Goal: Task Accomplishment & Management: Manage account settings

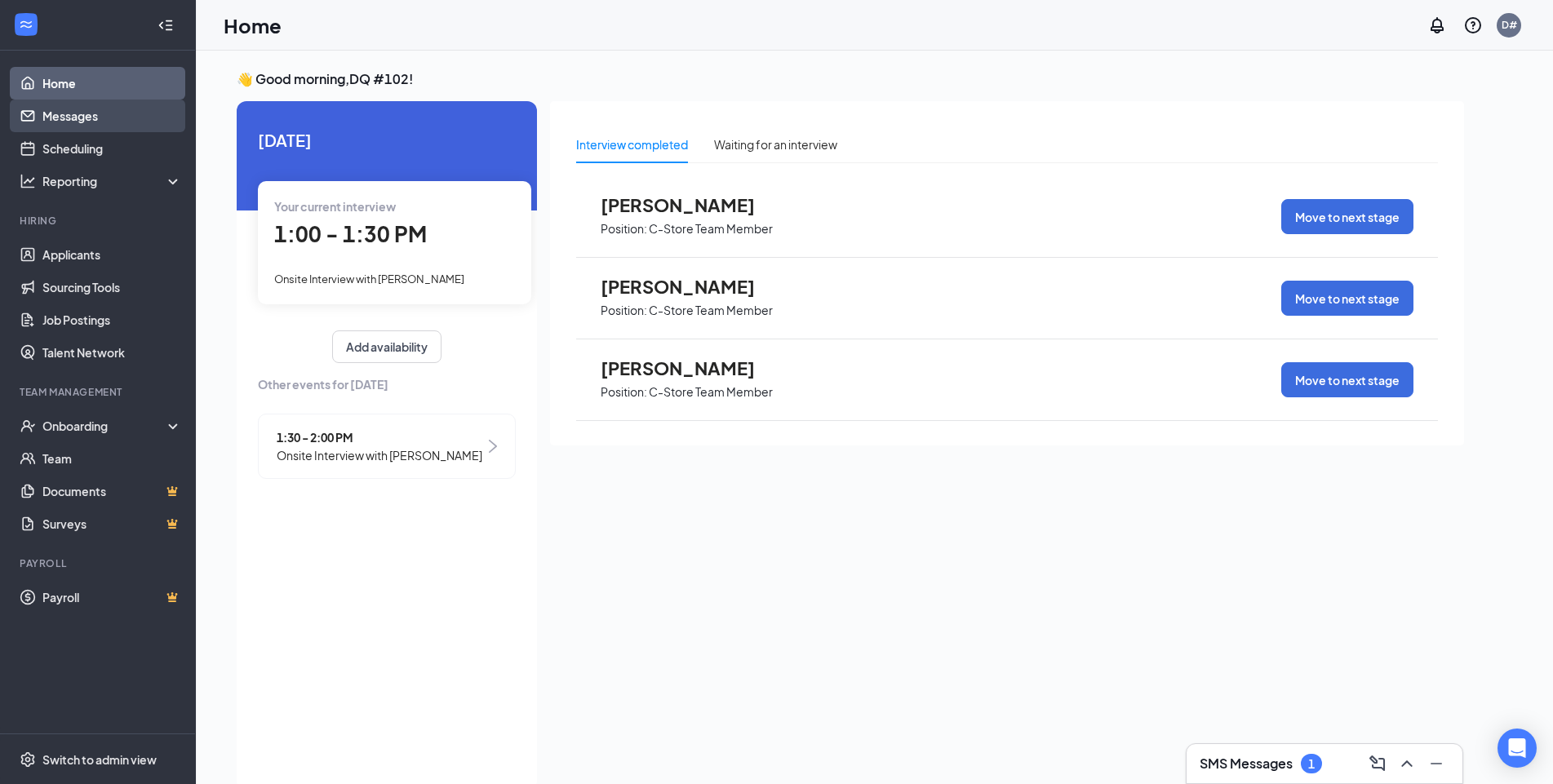
click at [86, 118] on link "Messages" at bounding box center [111, 116] width 139 height 32
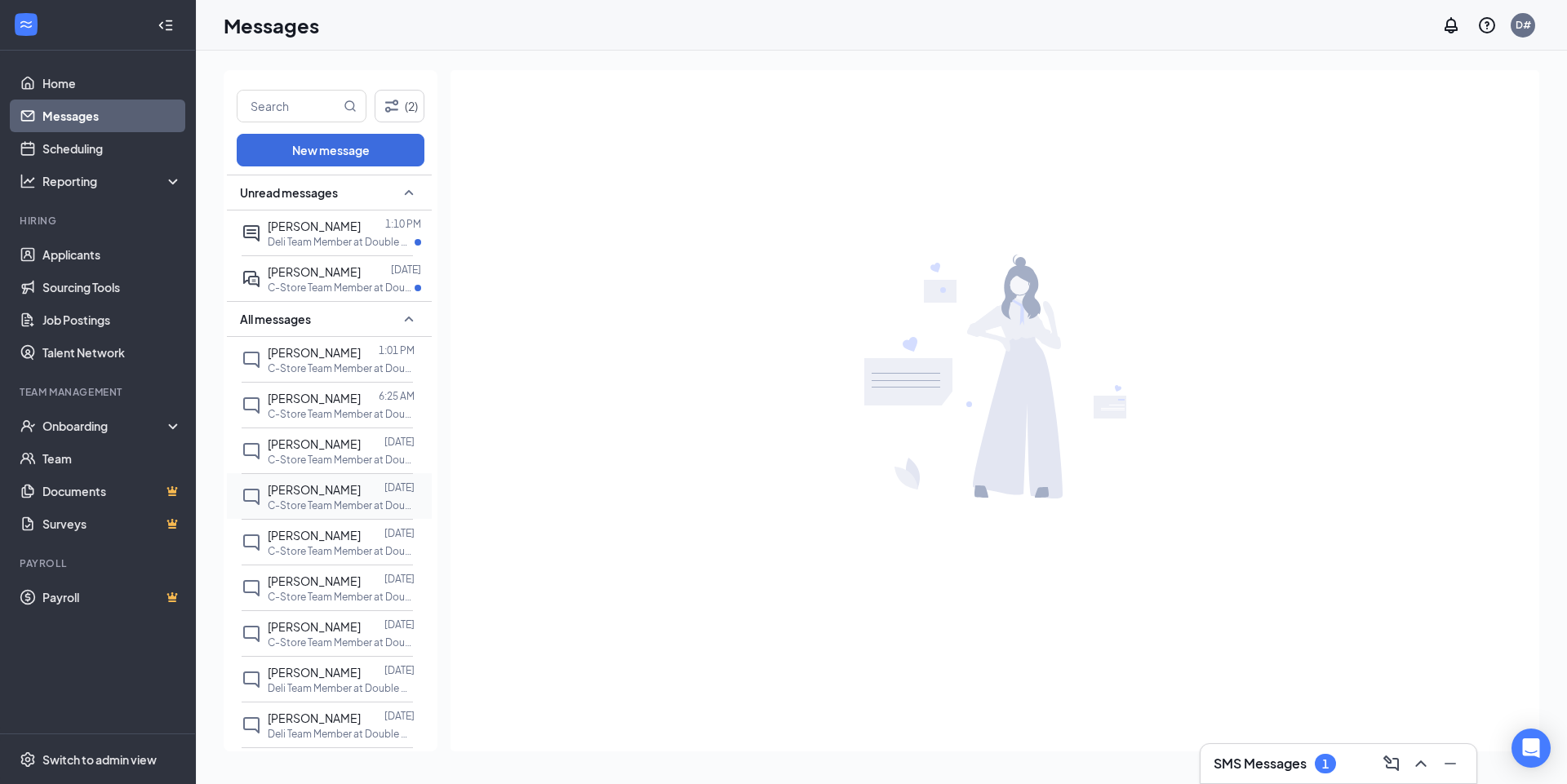
click at [306, 484] on span "[PERSON_NAME]" at bounding box center [314, 489] width 93 height 15
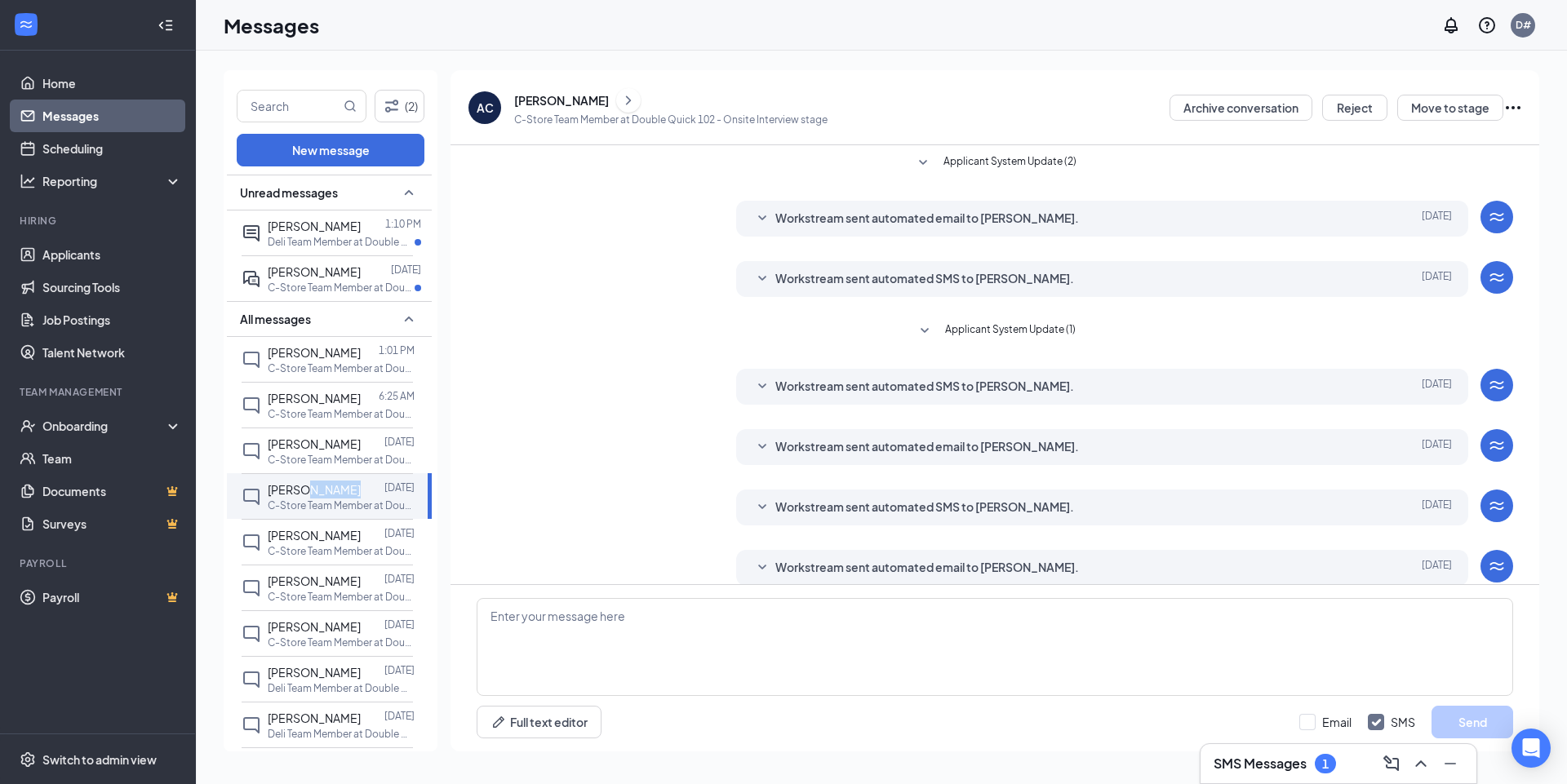
scroll to position [18, 0]
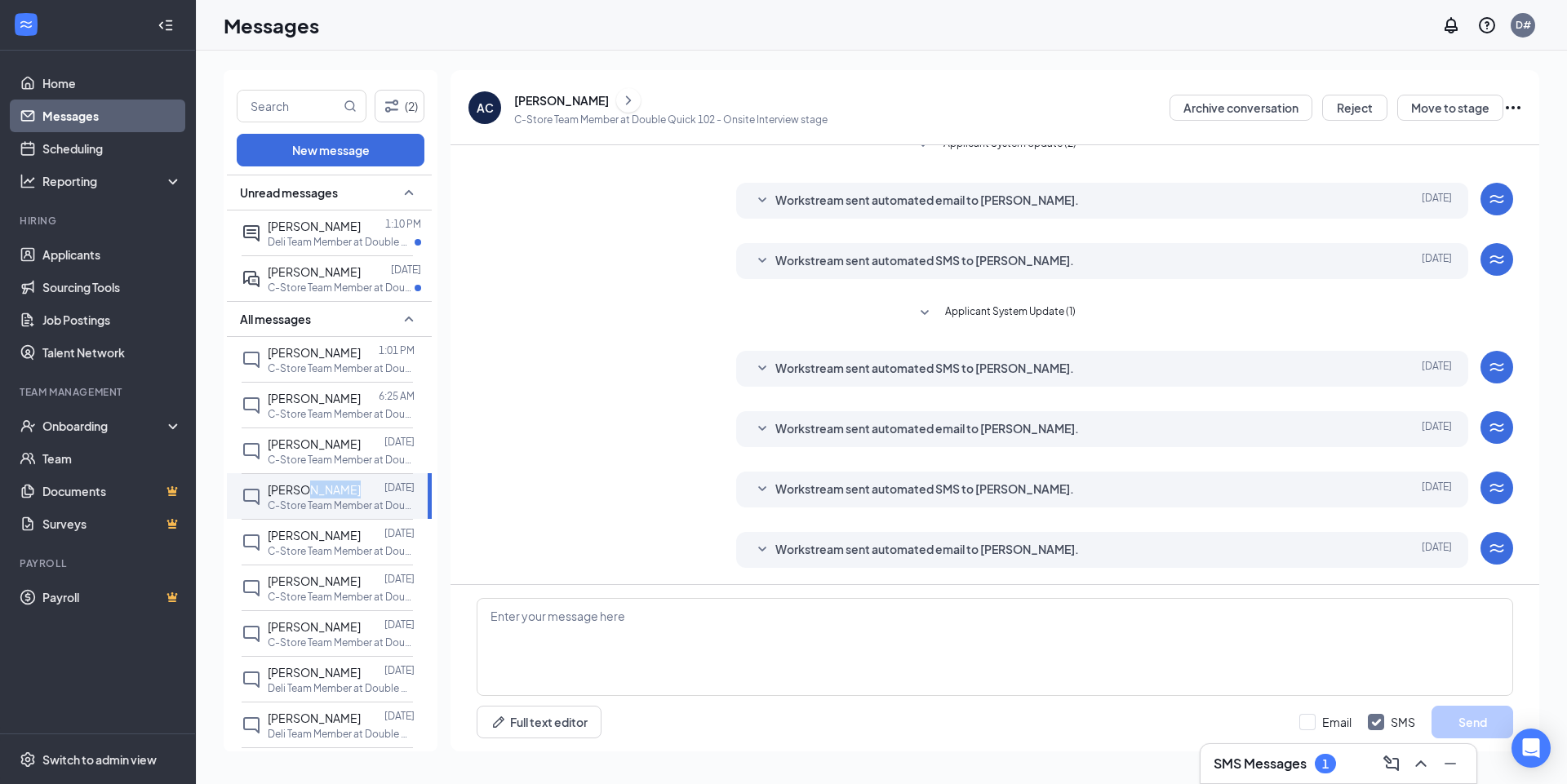
click at [620, 101] on icon "ChevronRight" at bounding box center [628, 100] width 17 height 19
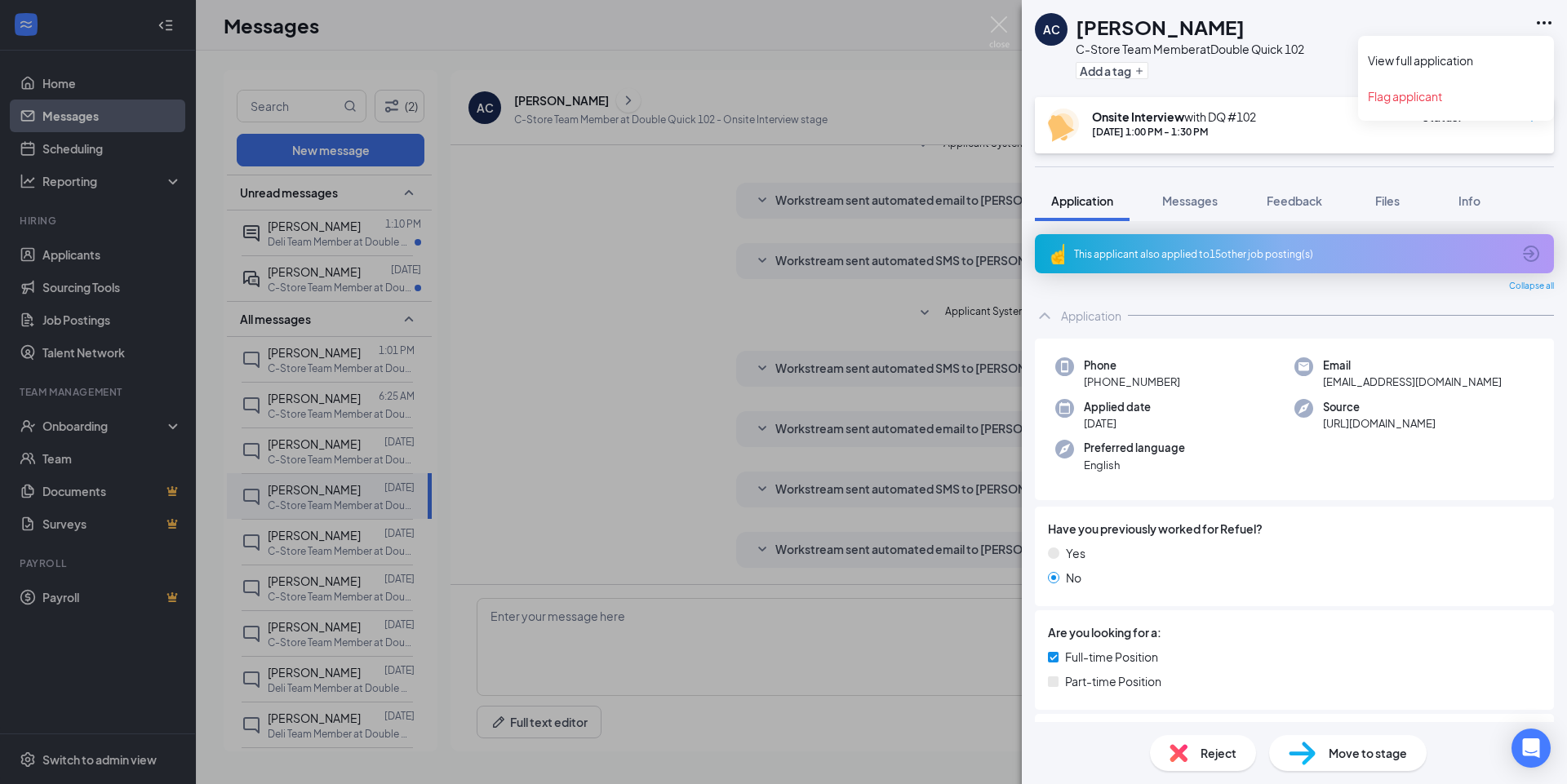
click at [1543, 20] on icon "Ellipses" at bounding box center [1543, 23] width 19 height 19
click at [1441, 62] on div "AC Angel Coleman C-Store Team Member at Double Quick 102 Add a tag" at bounding box center [1294, 48] width 545 height 97
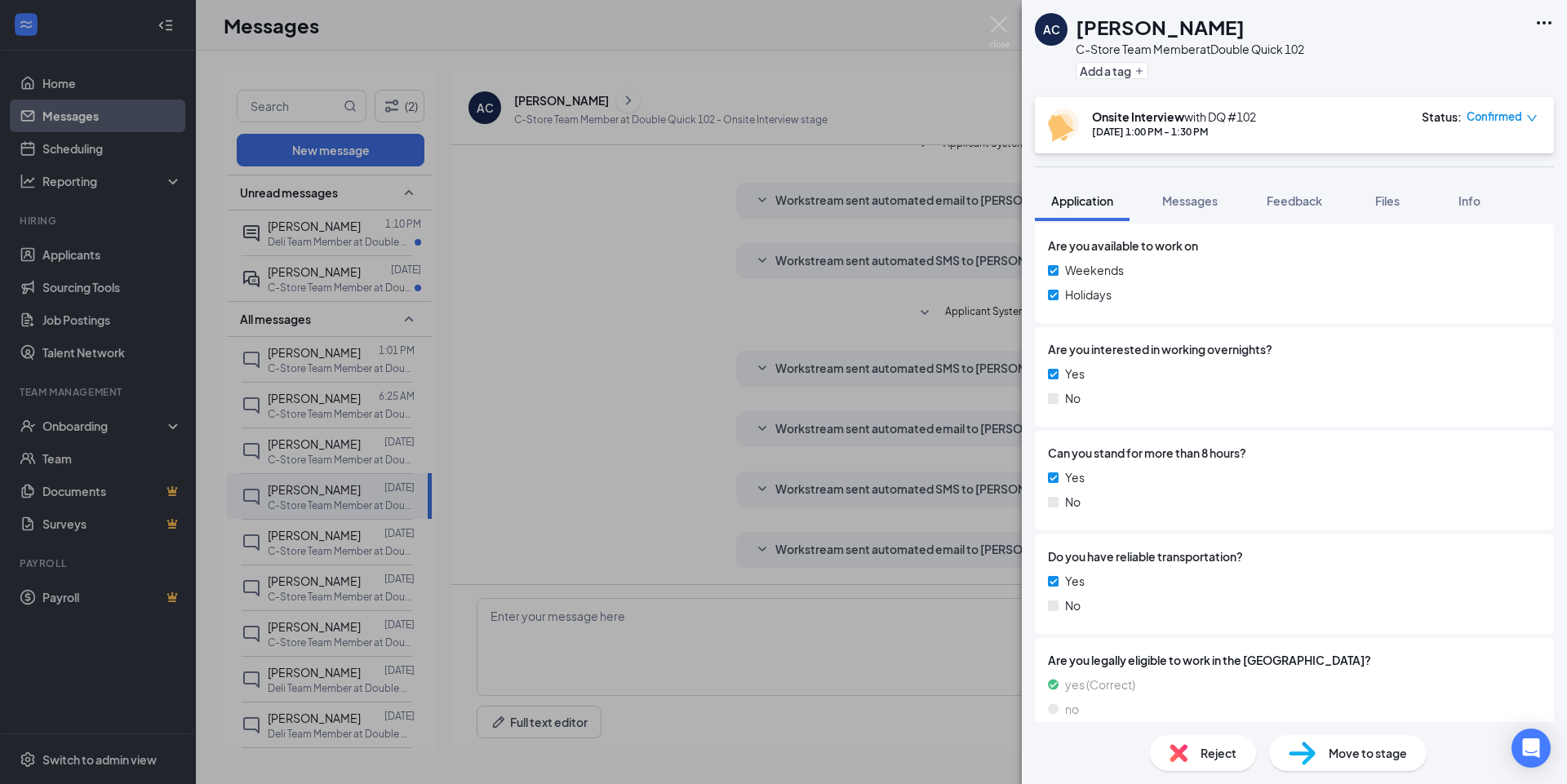
scroll to position [379, 0]
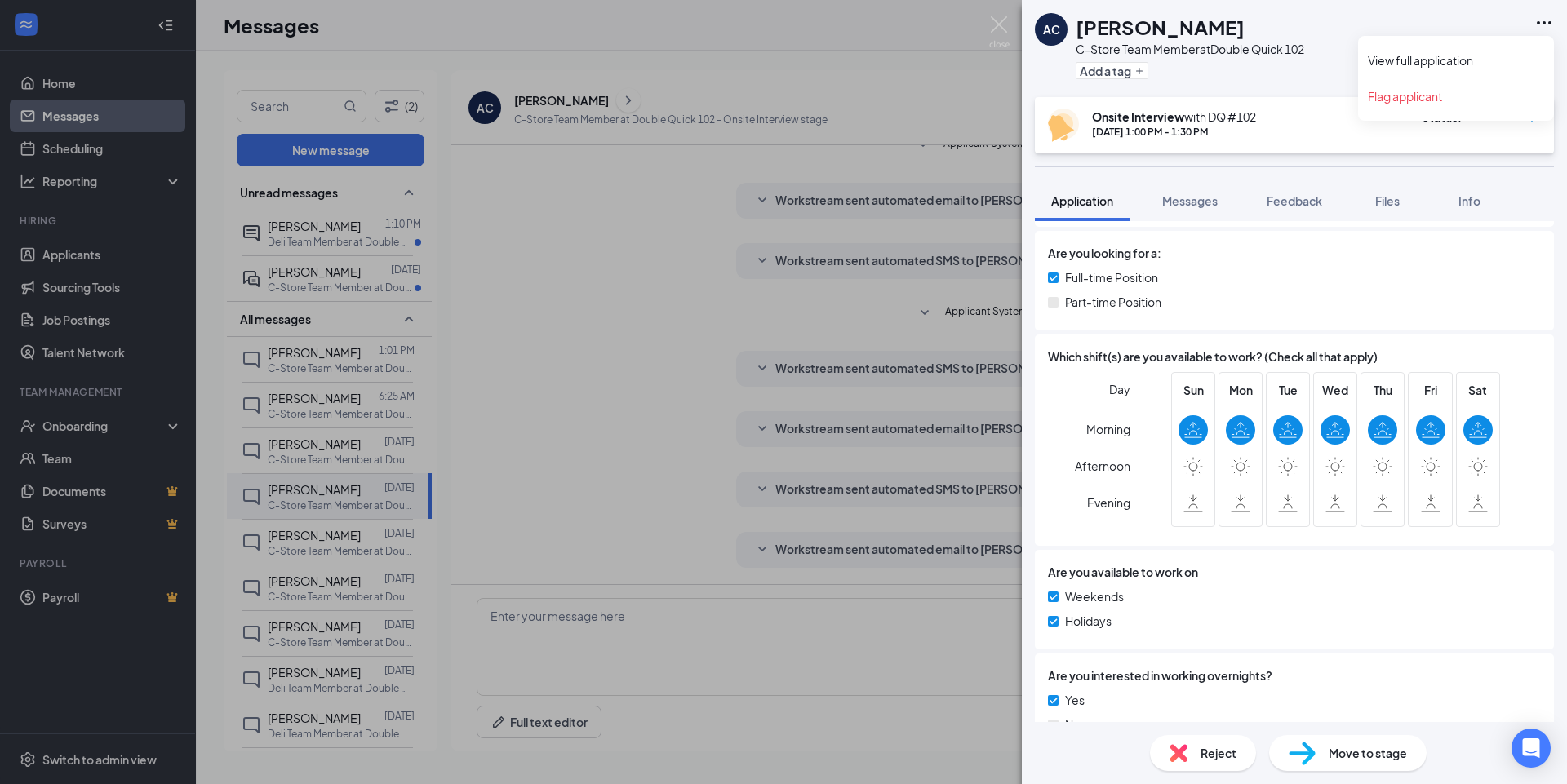
click at [1545, 22] on icon "Ellipses" at bounding box center [1543, 23] width 19 height 19
click at [1392, 59] on link "View full application" at bounding box center [1456, 60] width 176 height 17
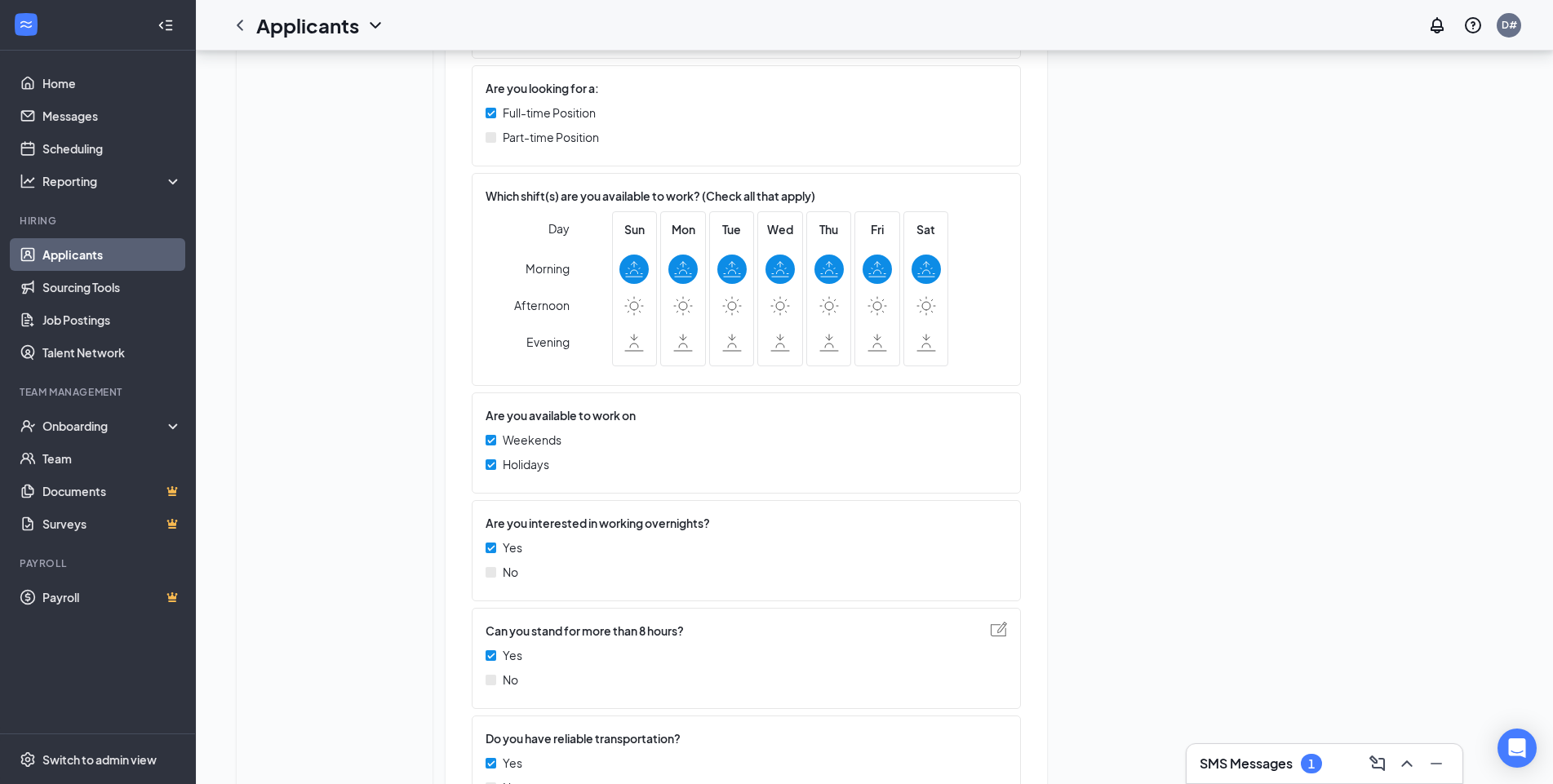
scroll to position [182, 0]
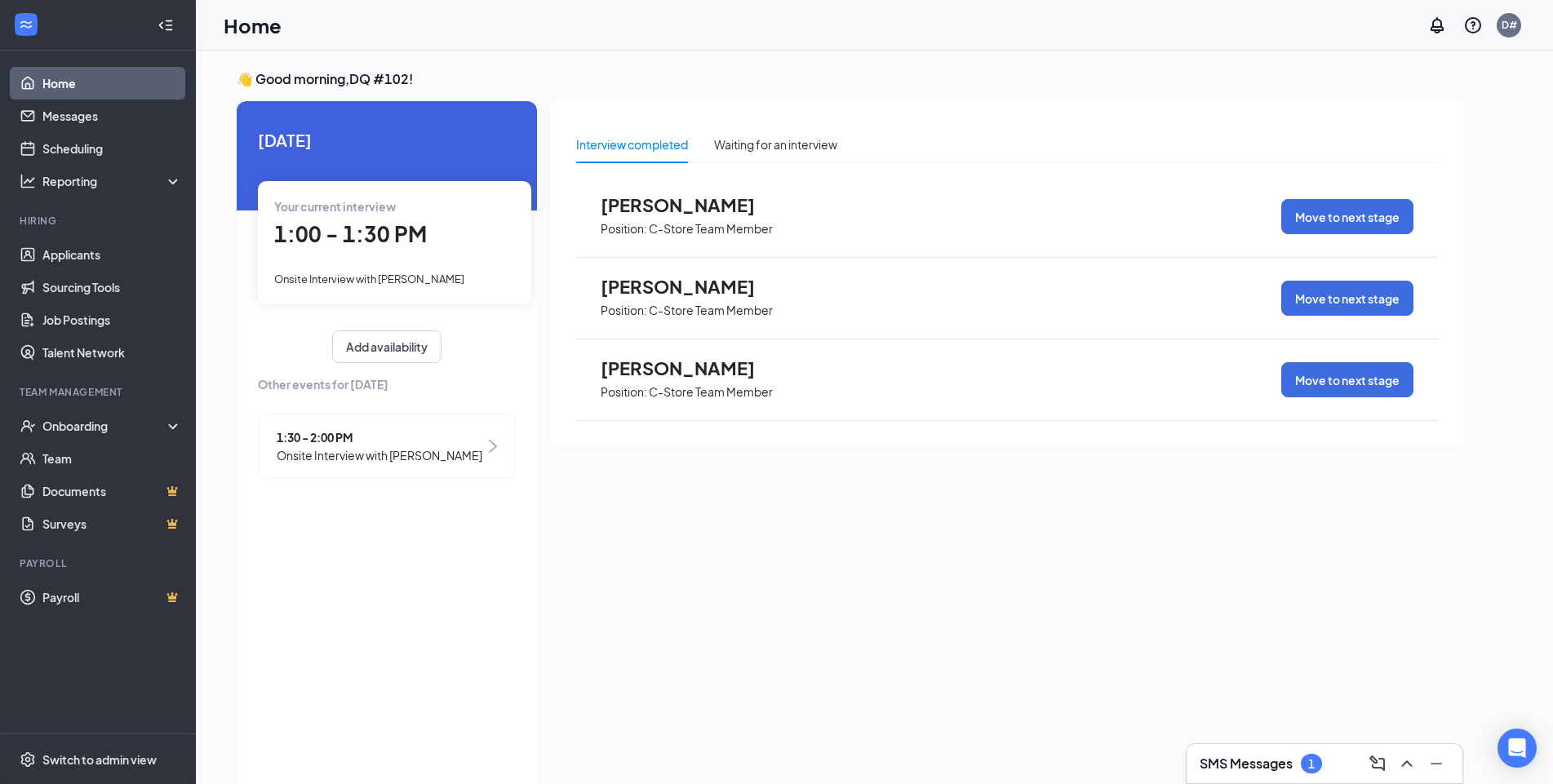
click at [376, 228] on span "1:00 - 1:30 PM" at bounding box center [351, 233] width 152 height 27
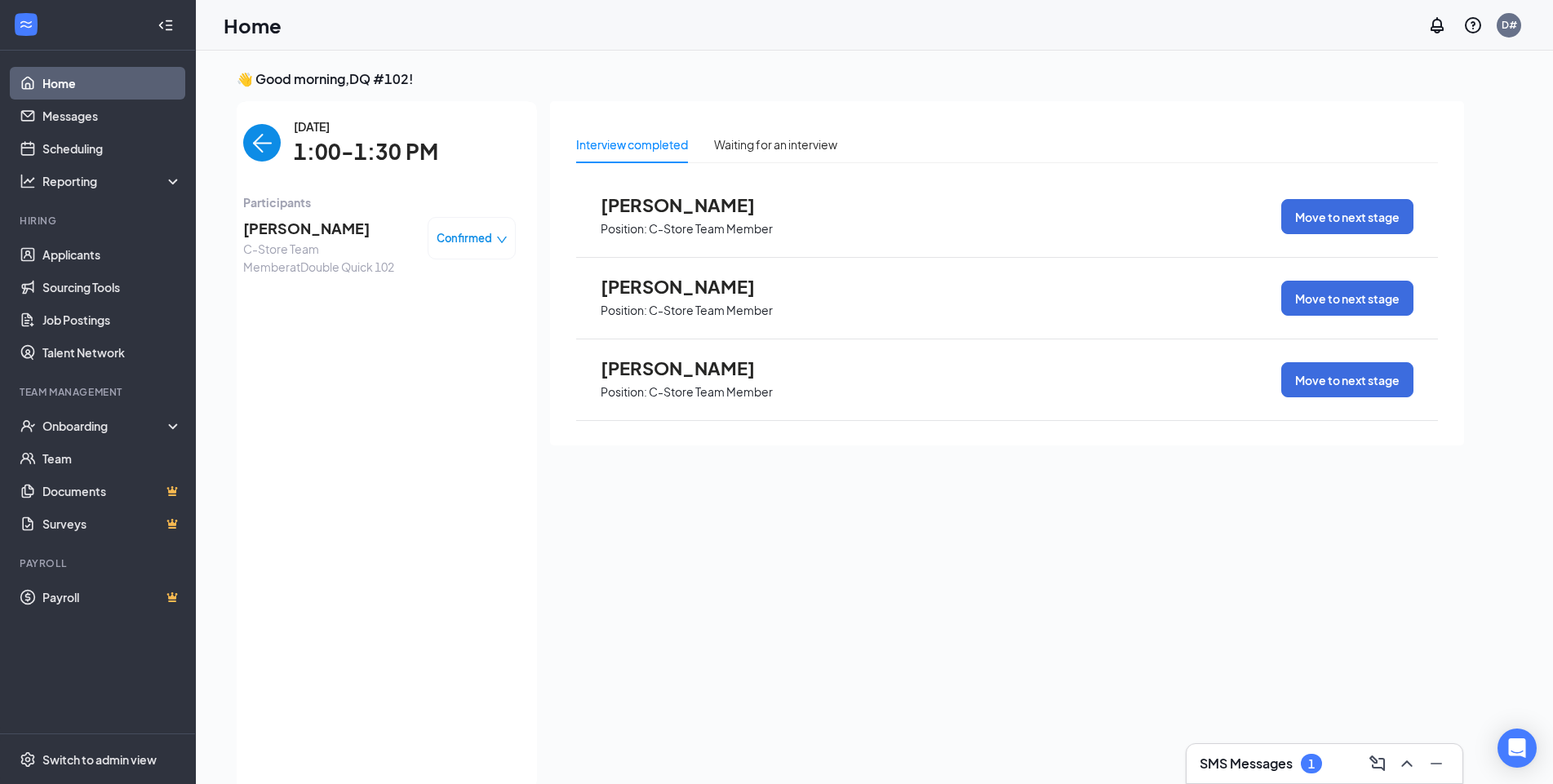
scroll to position [6, 0]
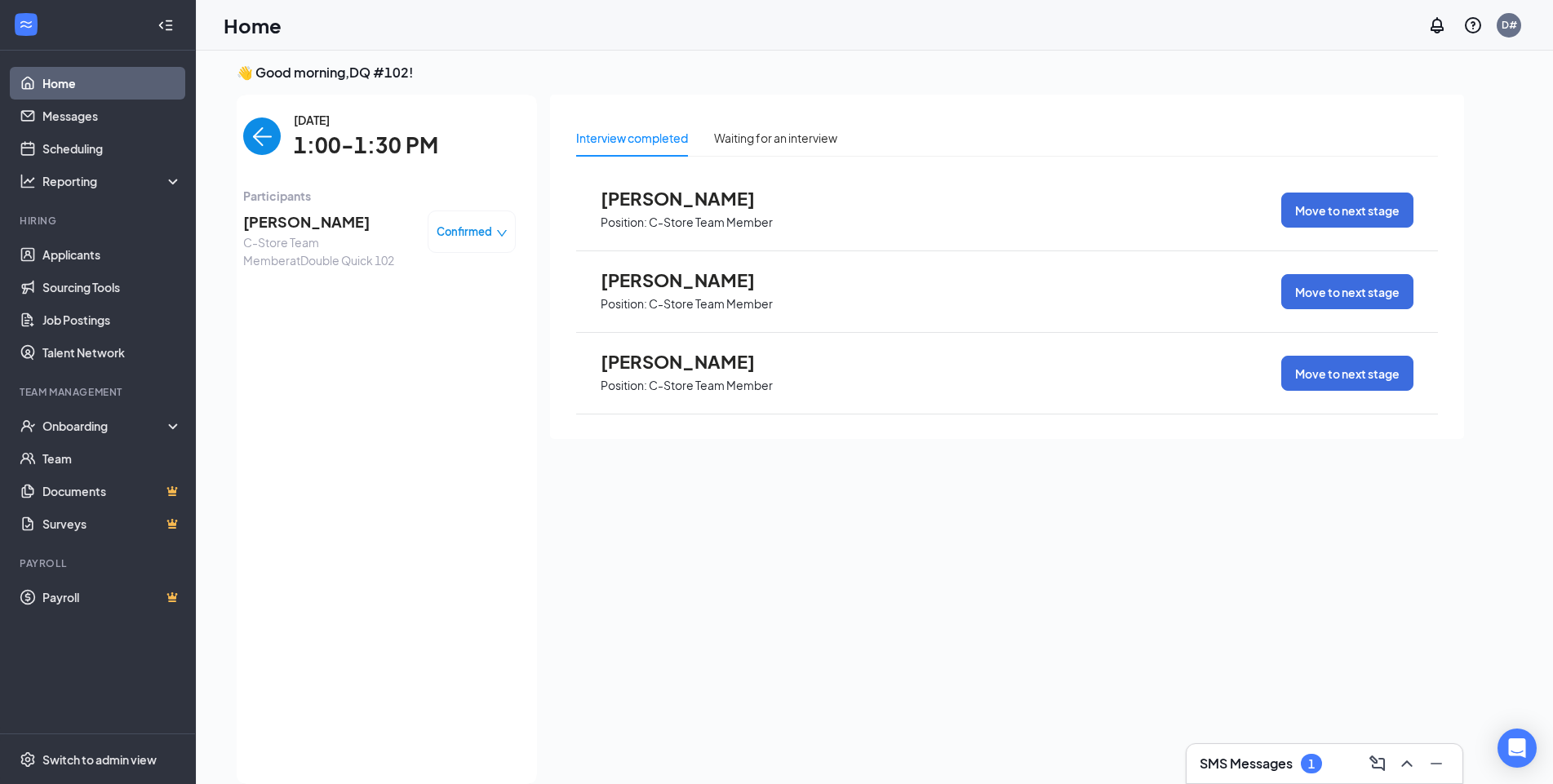
click at [475, 228] on span "Confirmed" at bounding box center [464, 231] width 55 height 17
click at [419, 303] on span "Mark complete" at bounding box center [422, 306] width 82 height 18
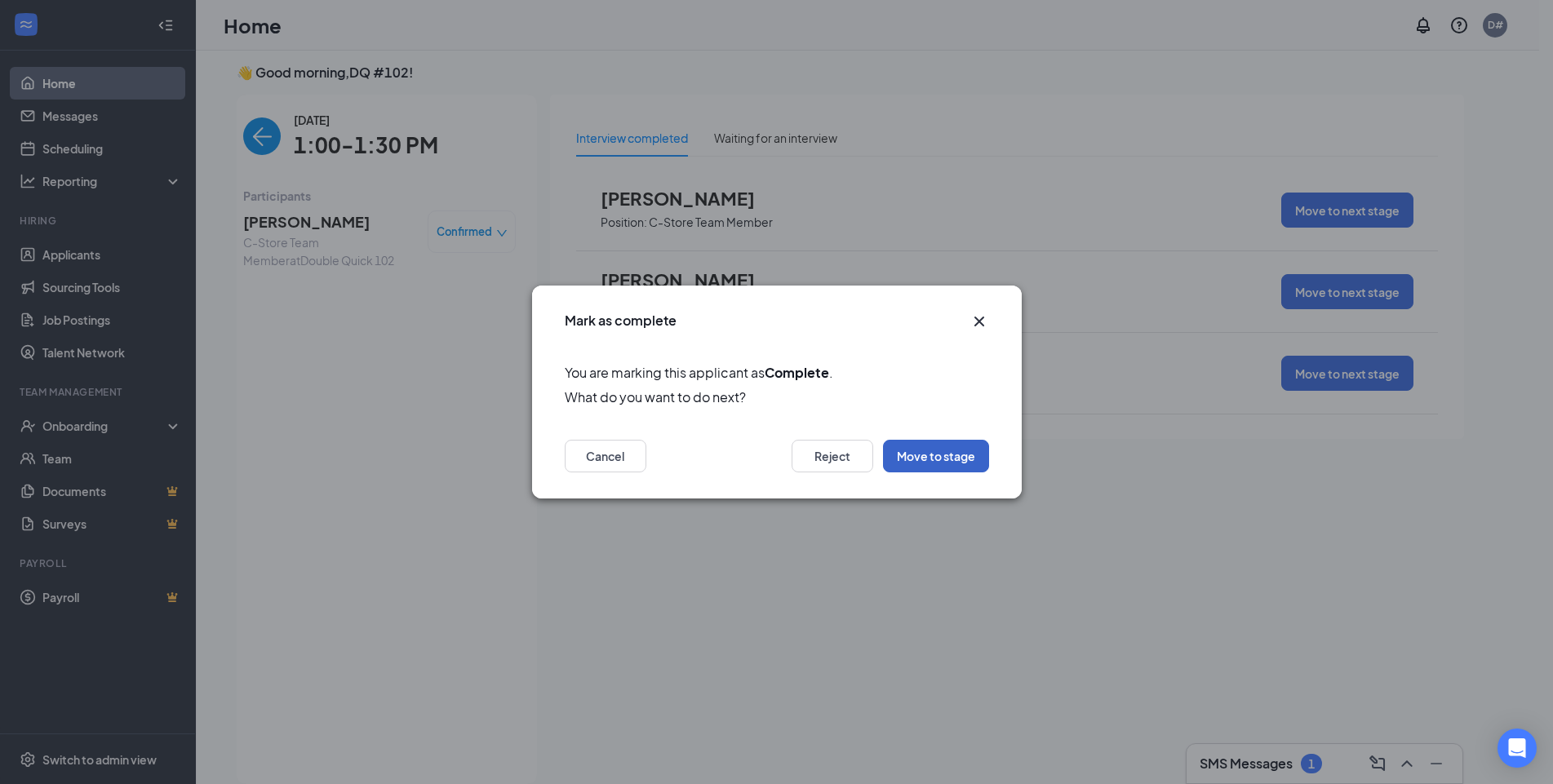
click at [916, 459] on button "Move to stage" at bounding box center [935, 456] width 106 height 32
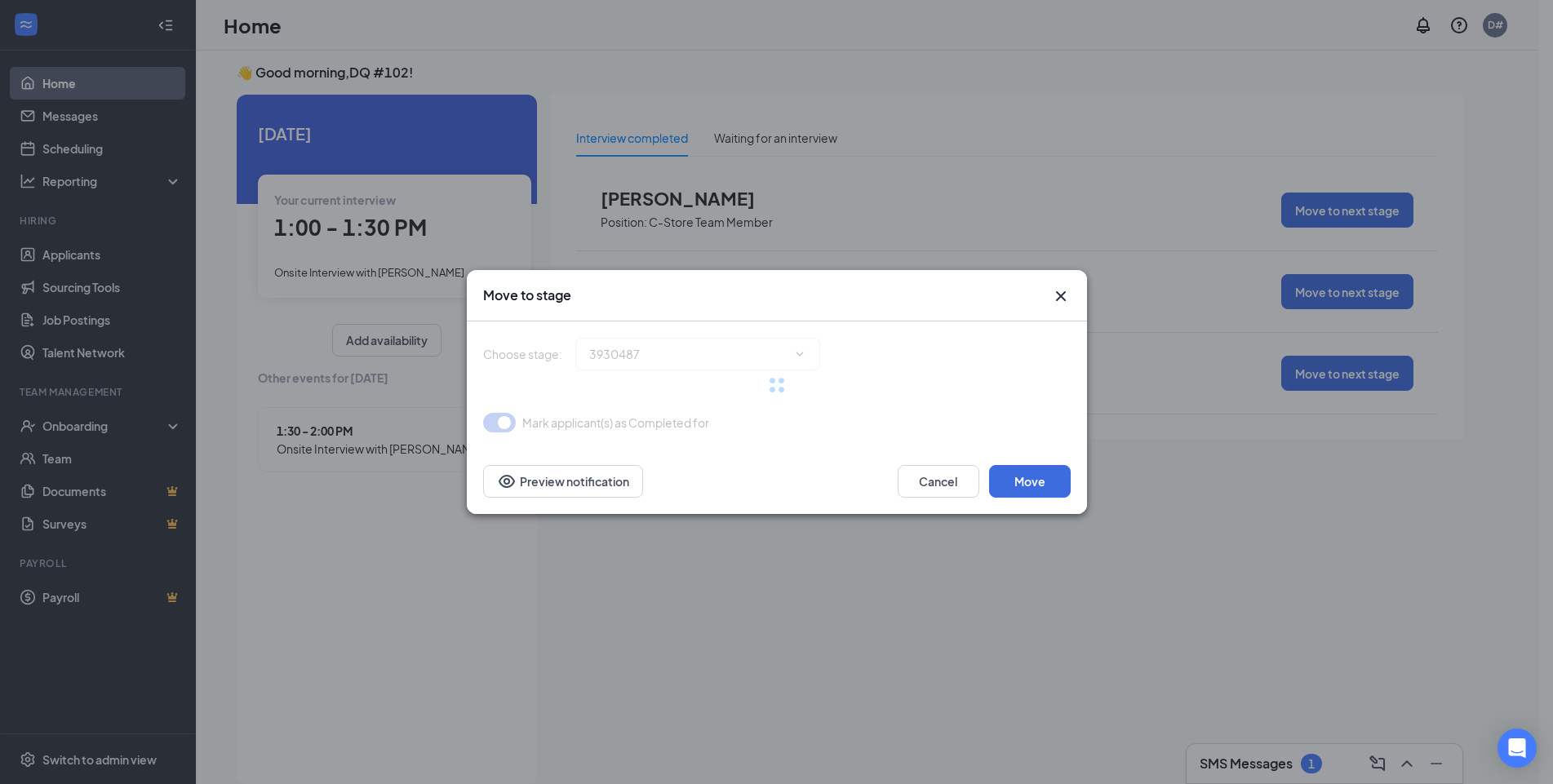
type input "On Hold (next stage)"
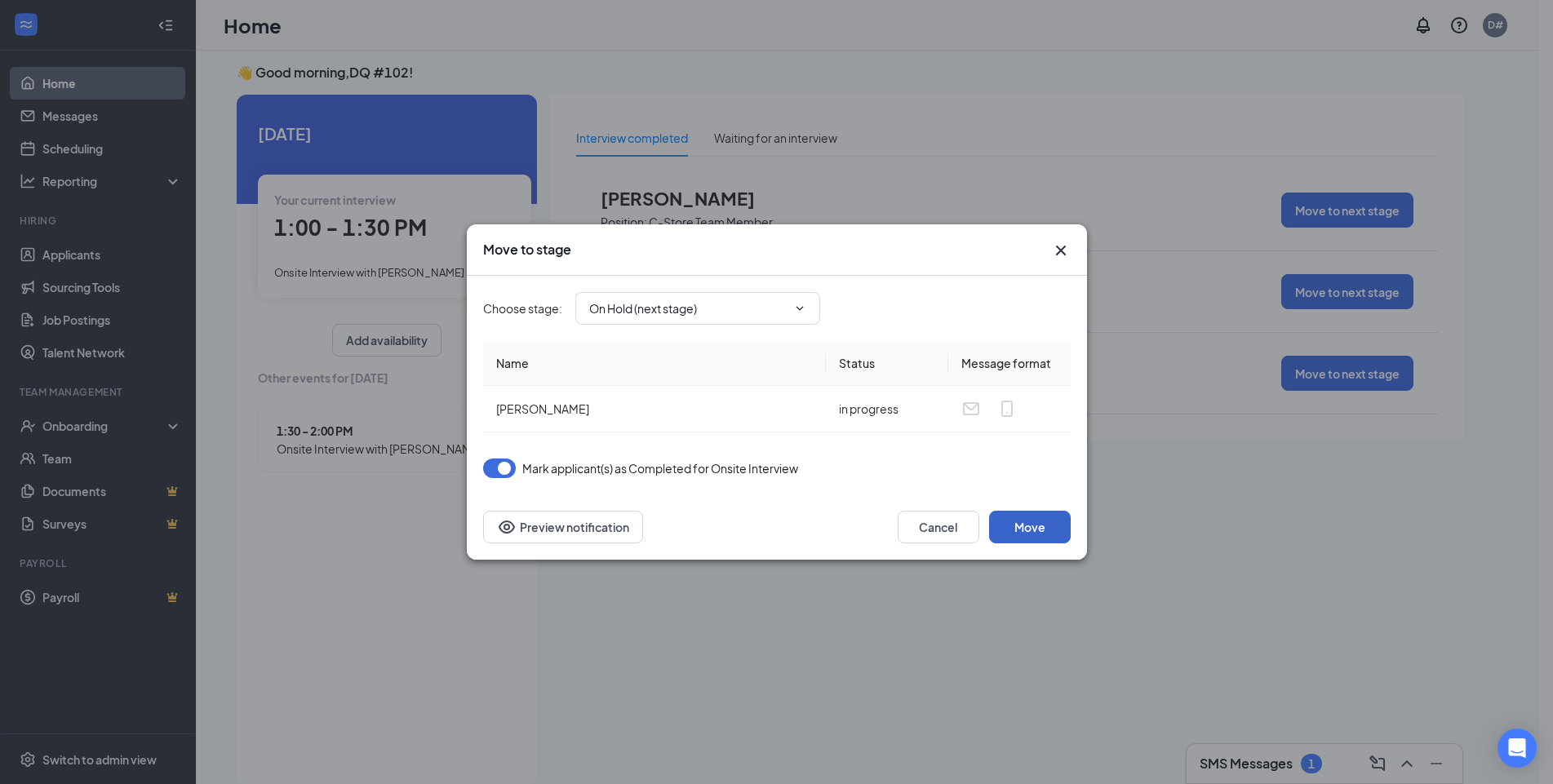
click at [1036, 527] on button "Move" at bounding box center [1029, 526] width 82 height 32
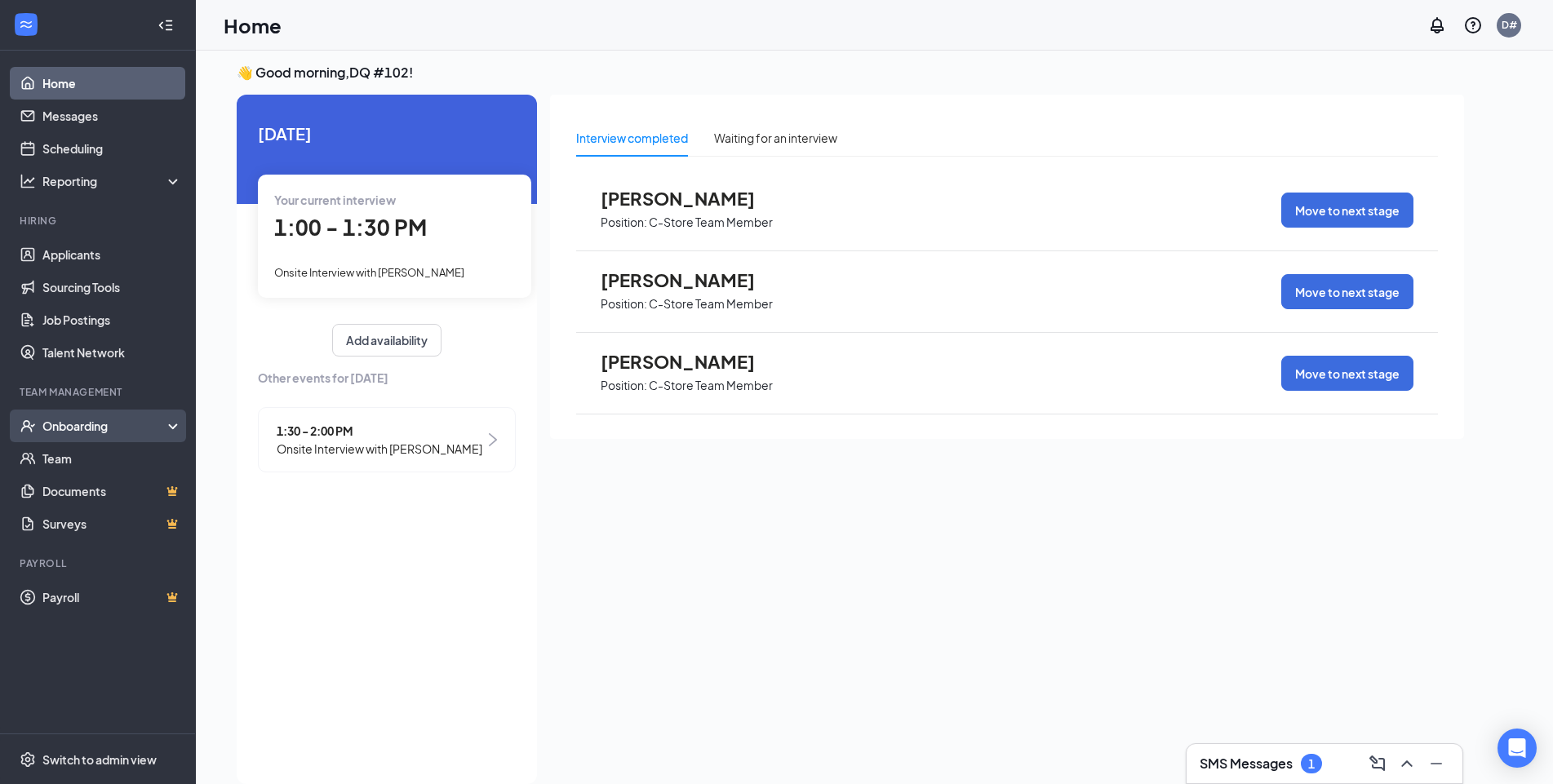
click at [89, 426] on div "Onboarding" at bounding box center [104, 426] width 125 height 17
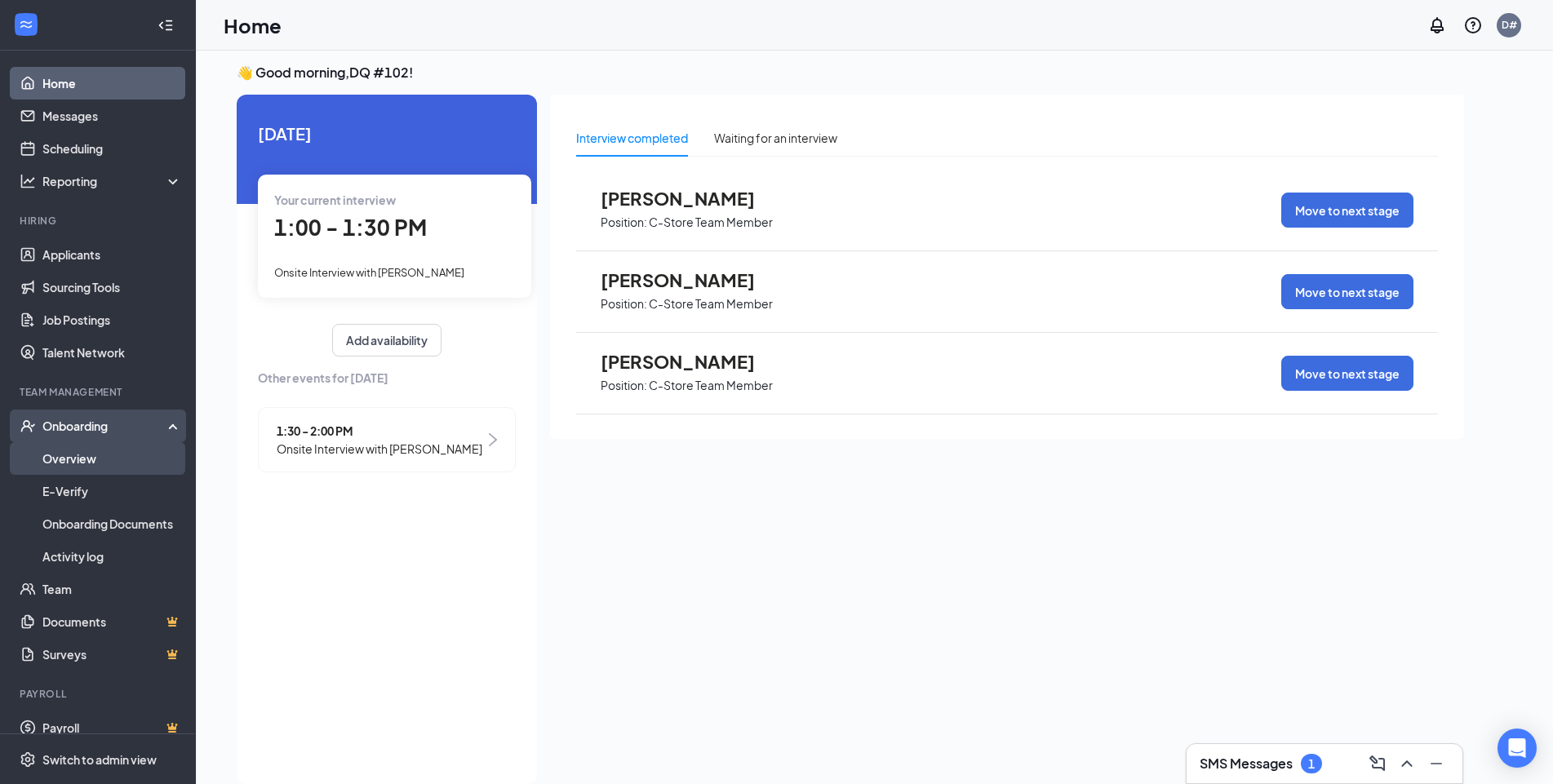
click at [60, 456] on link "Overview" at bounding box center [111, 458] width 139 height 32
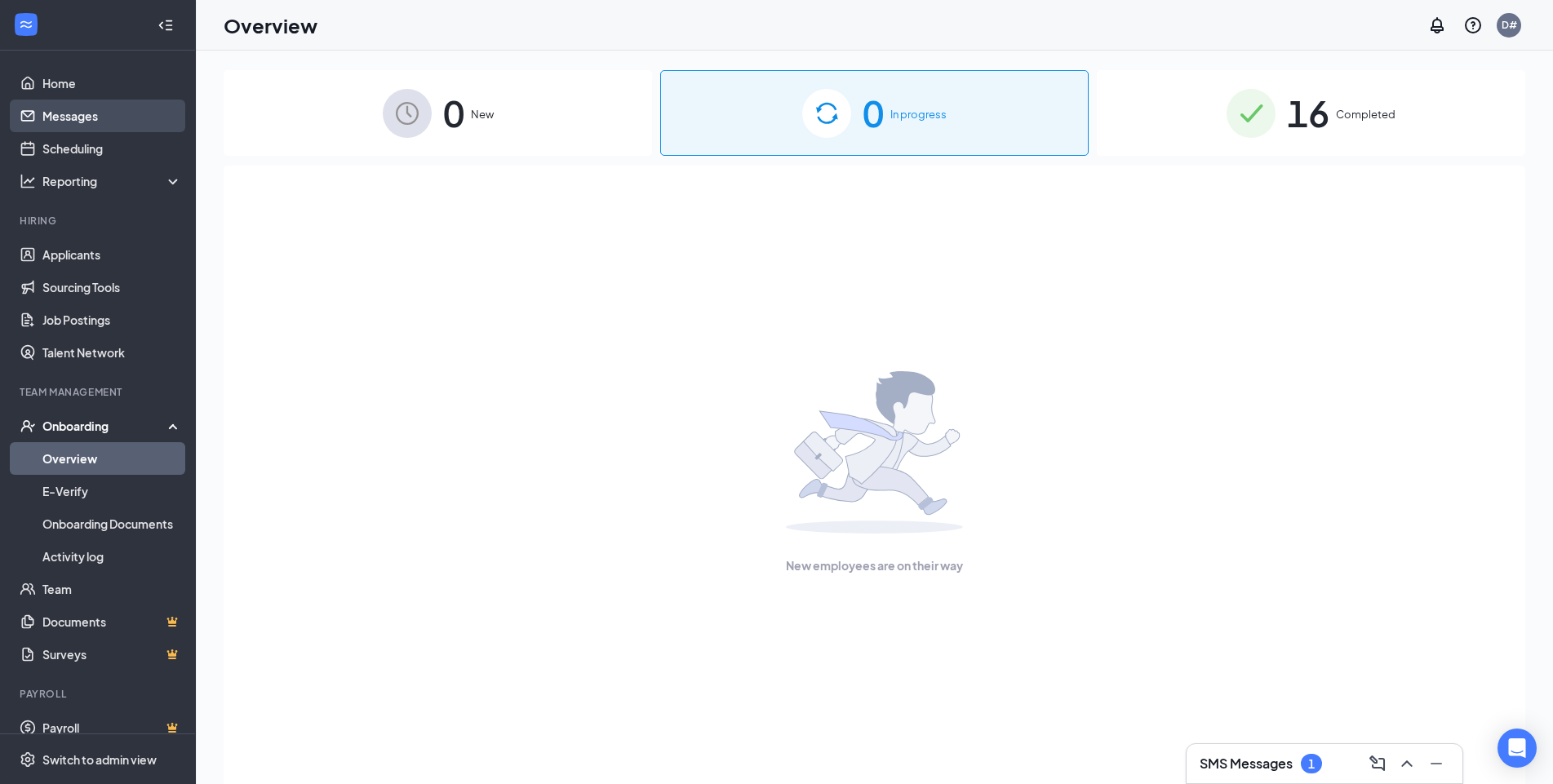
click at [57, 113] on link "Messages" at bounding box center [111, 116] width 139 height 32
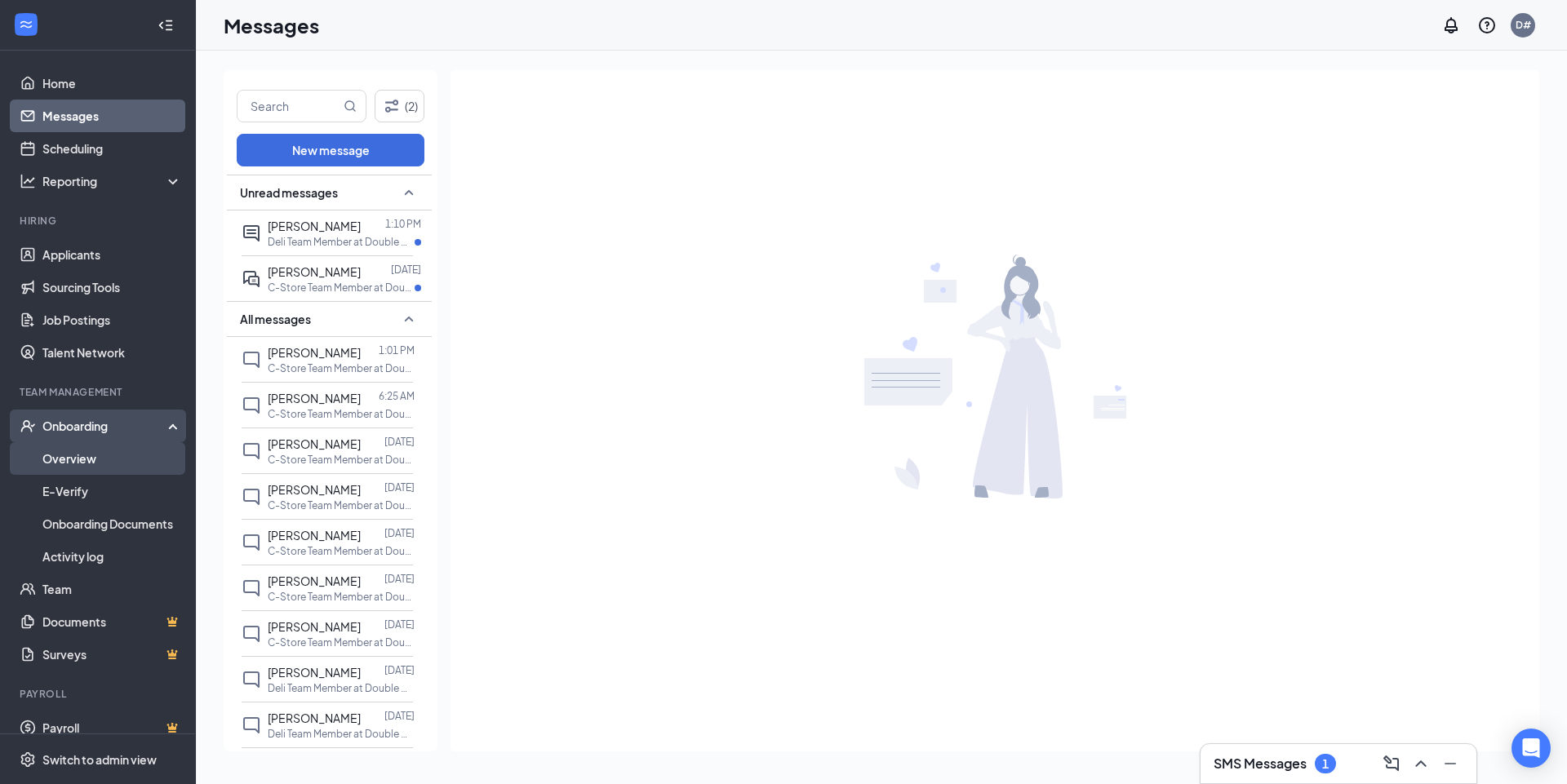
click at [64, 456] on link "Overview" at bounding box center [111, 458] width 139 height 32
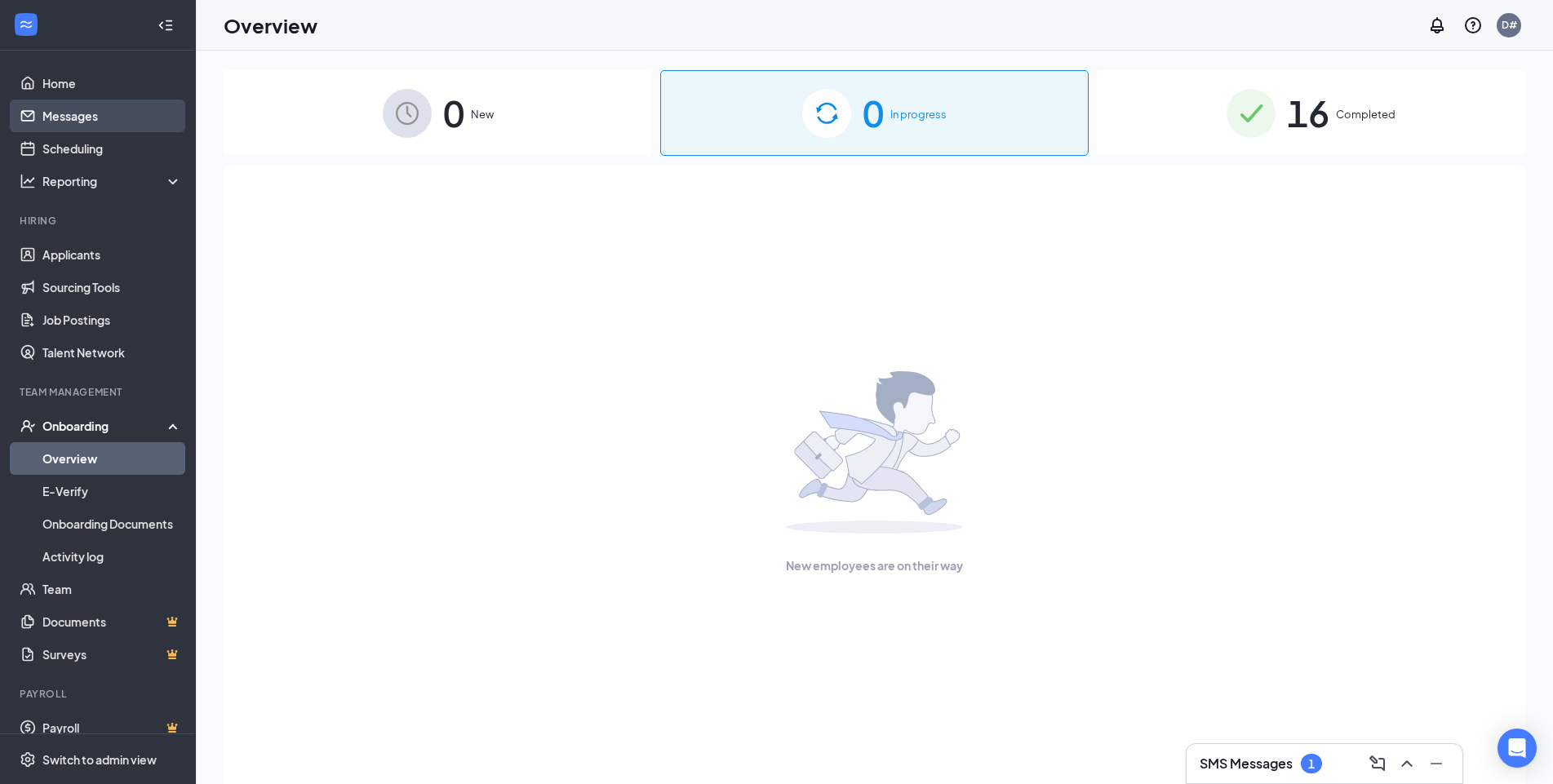
click at [59, 115] on link "Messages" at bounding box center [111, 116] width 139 height 32
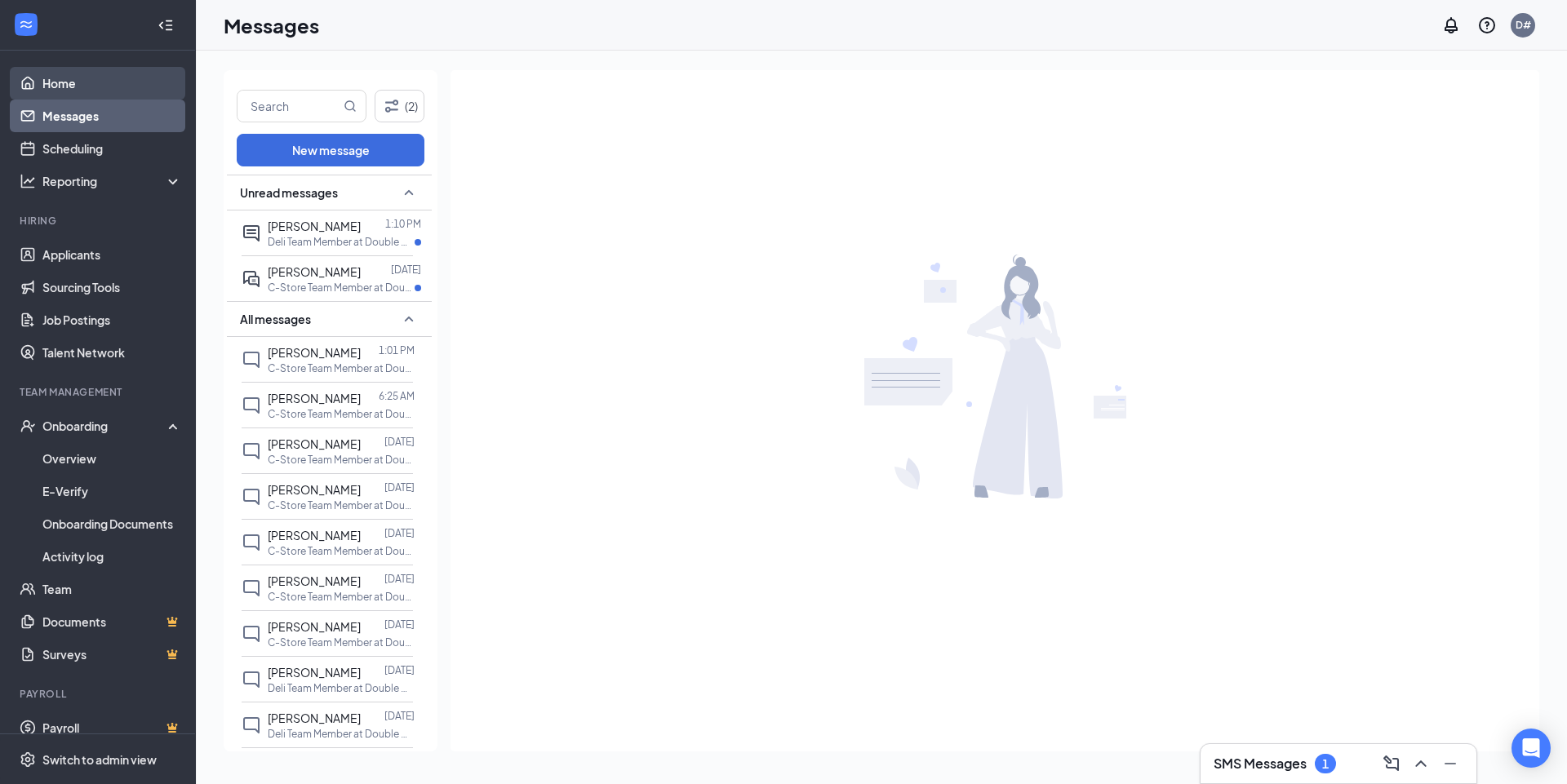
click at [77, 81] on link "Home" at bounding box center [111, 82] width 139 height 32
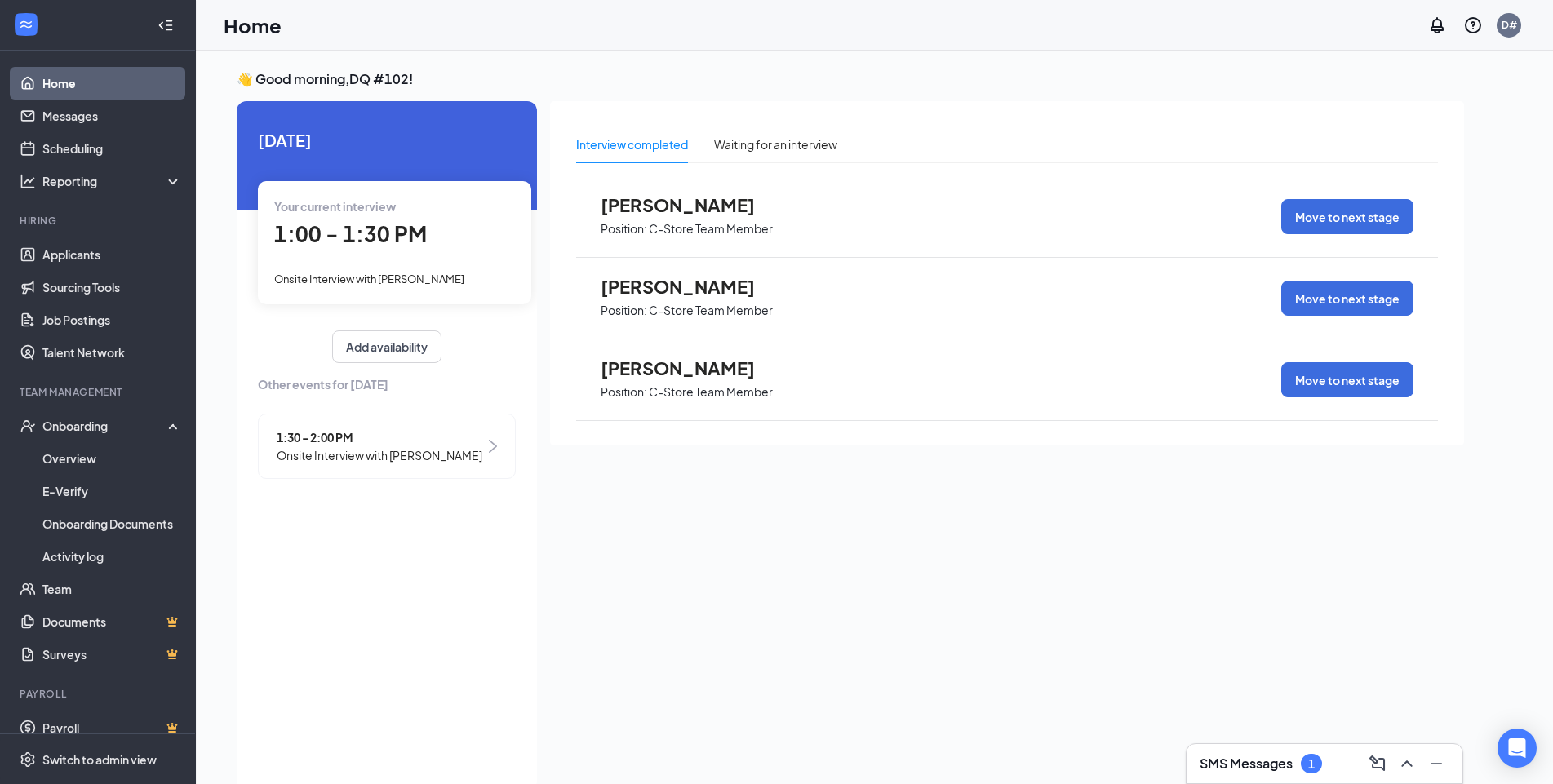
click at [439, 458] on span "Onsite Interview with [PERSON_NAME]" at bounding box center [379, 455] width 206 height 18
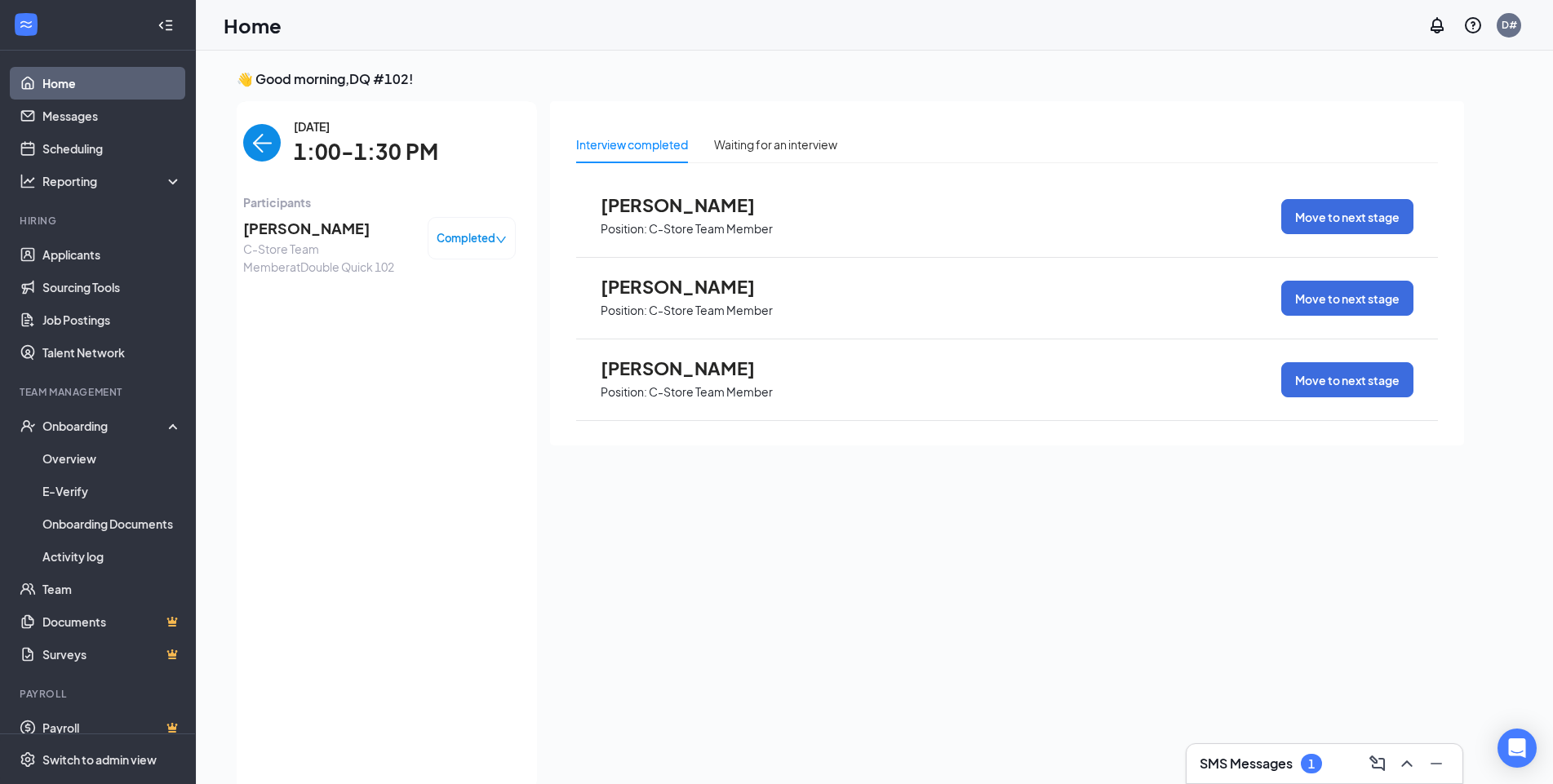
scroll to position [6, 0]
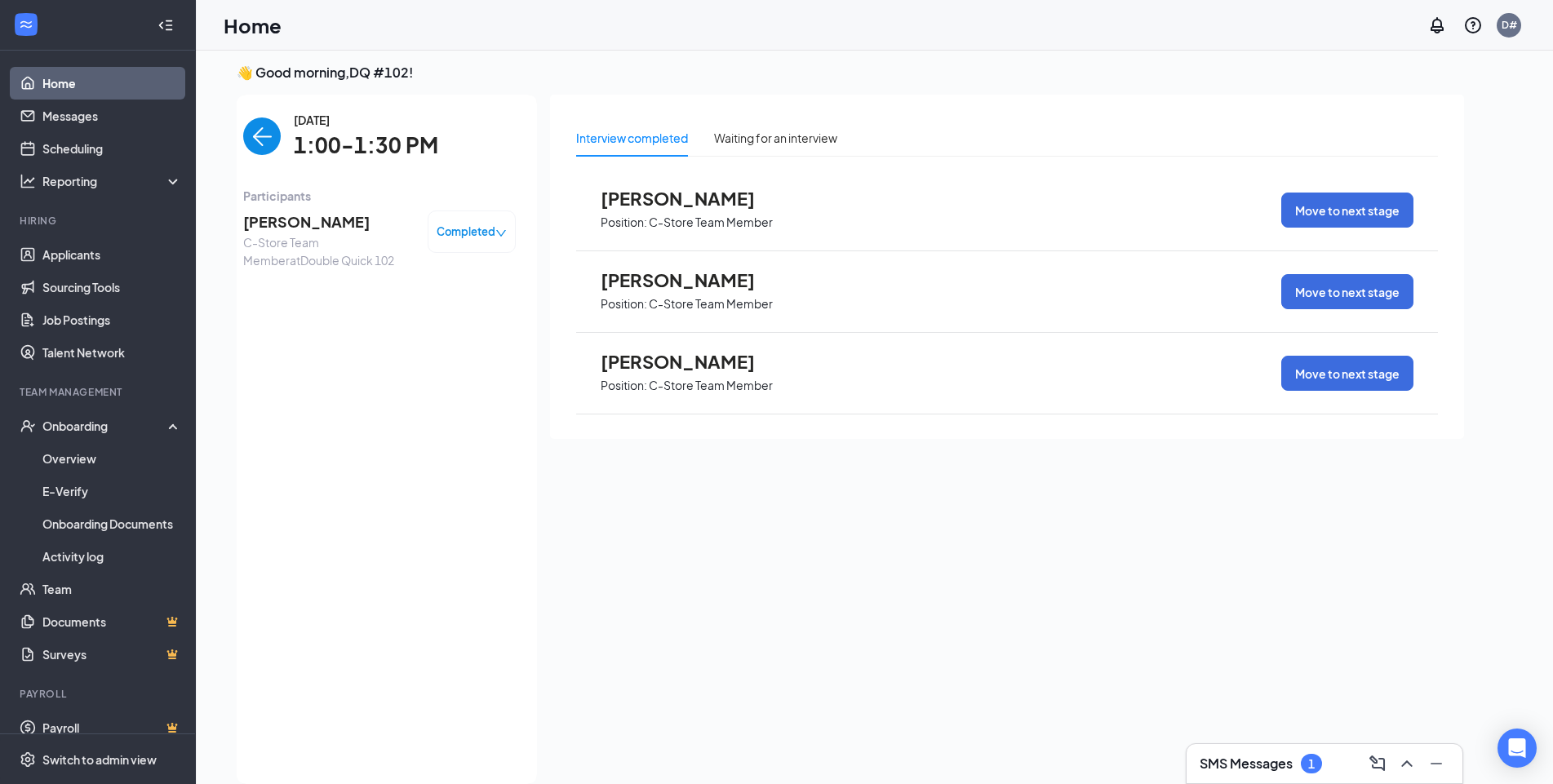
click at [482, 225] on span "Completed" at bounding box center [465, 231] width 59 height 17
click at [487, 227] on span "Completed" at bounding box center [465, 231] width 59 height 17
click at [461, 228] on span "Completed" at bounding box center [465, 231] width 59 height 17
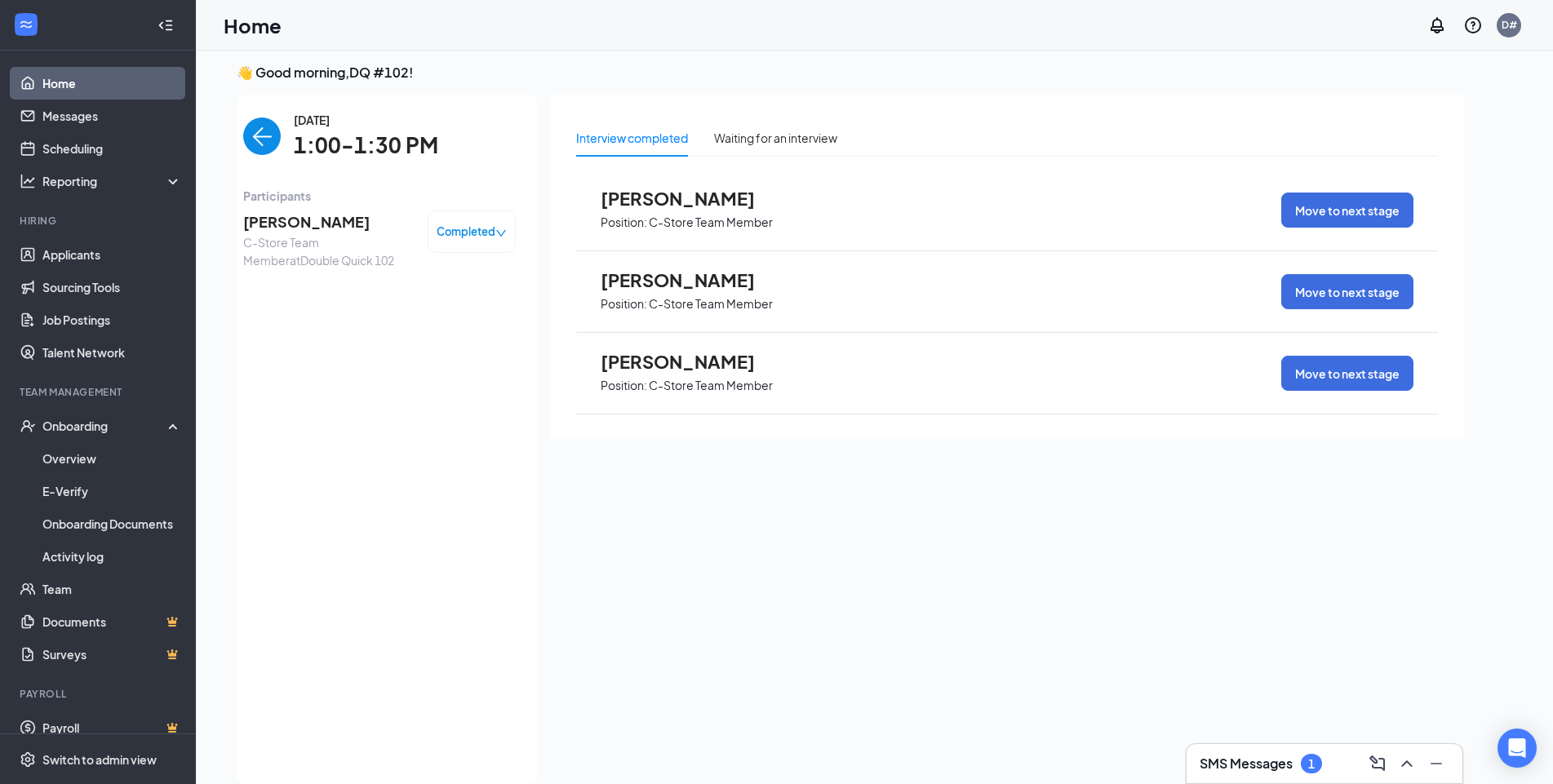
click at [1022, 536] on div "Interview completed Waiting for an interview [PERSON_NAME] Position: C-Store Te…" at bounding box center [1007, 434] width 914 height 680
click at [78, 112] on link "Messages" at bounding box center [111, 116] width 139 height 32
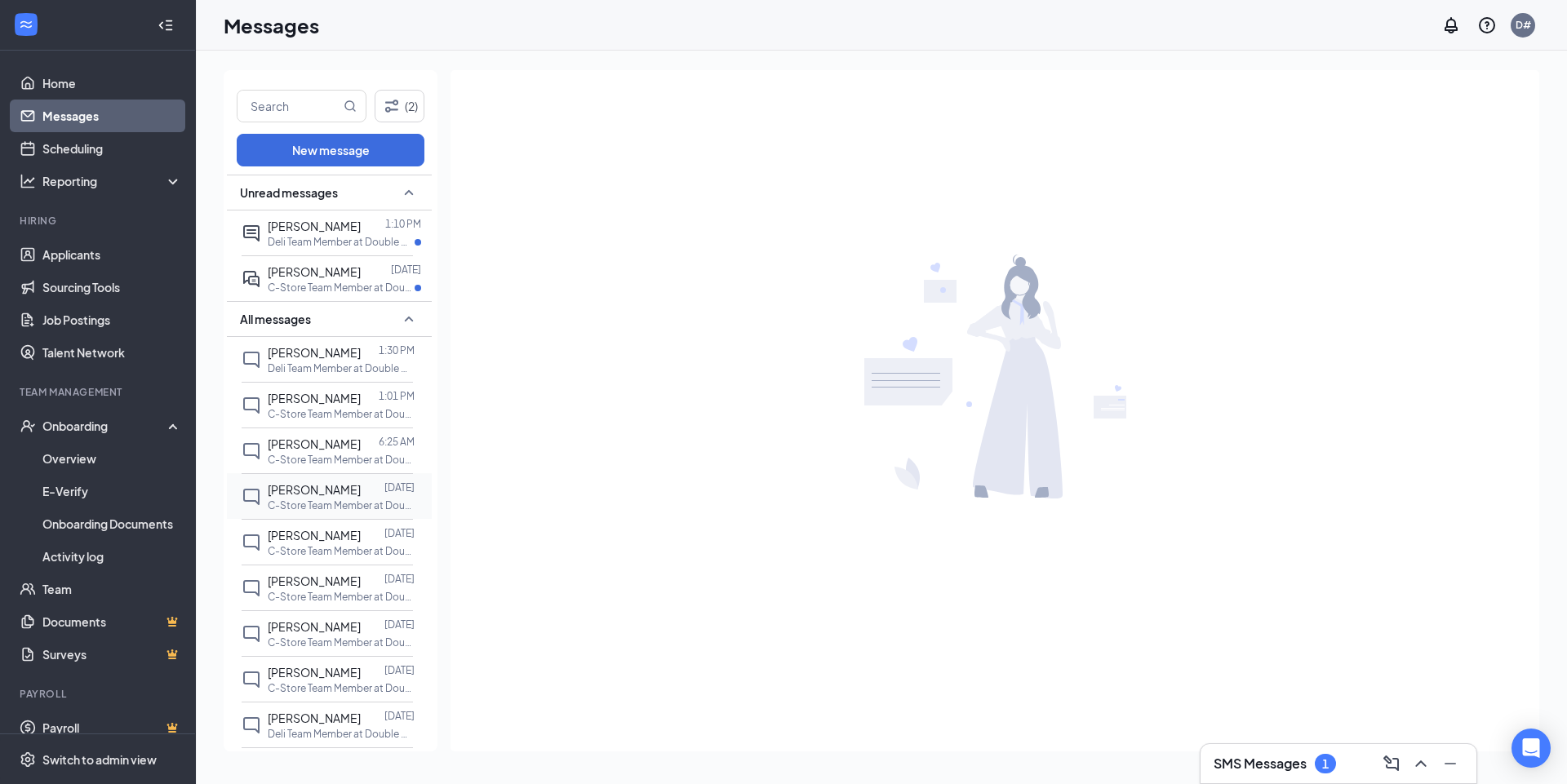
click at [308, 490] on span "[PERSON_NAME]" at bounding box center [314, 489] width 93 height 15
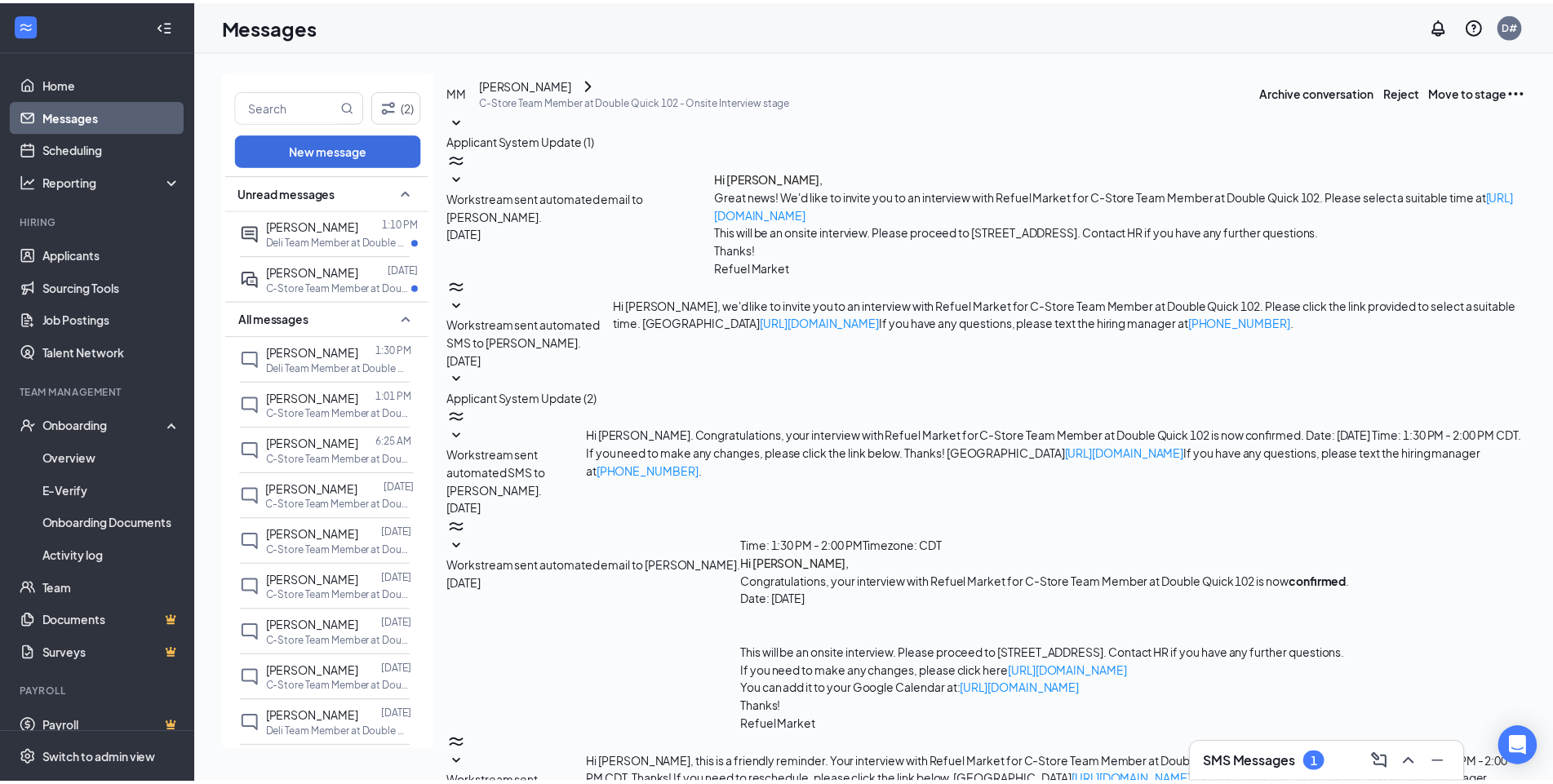
scroll to position [18, 0]
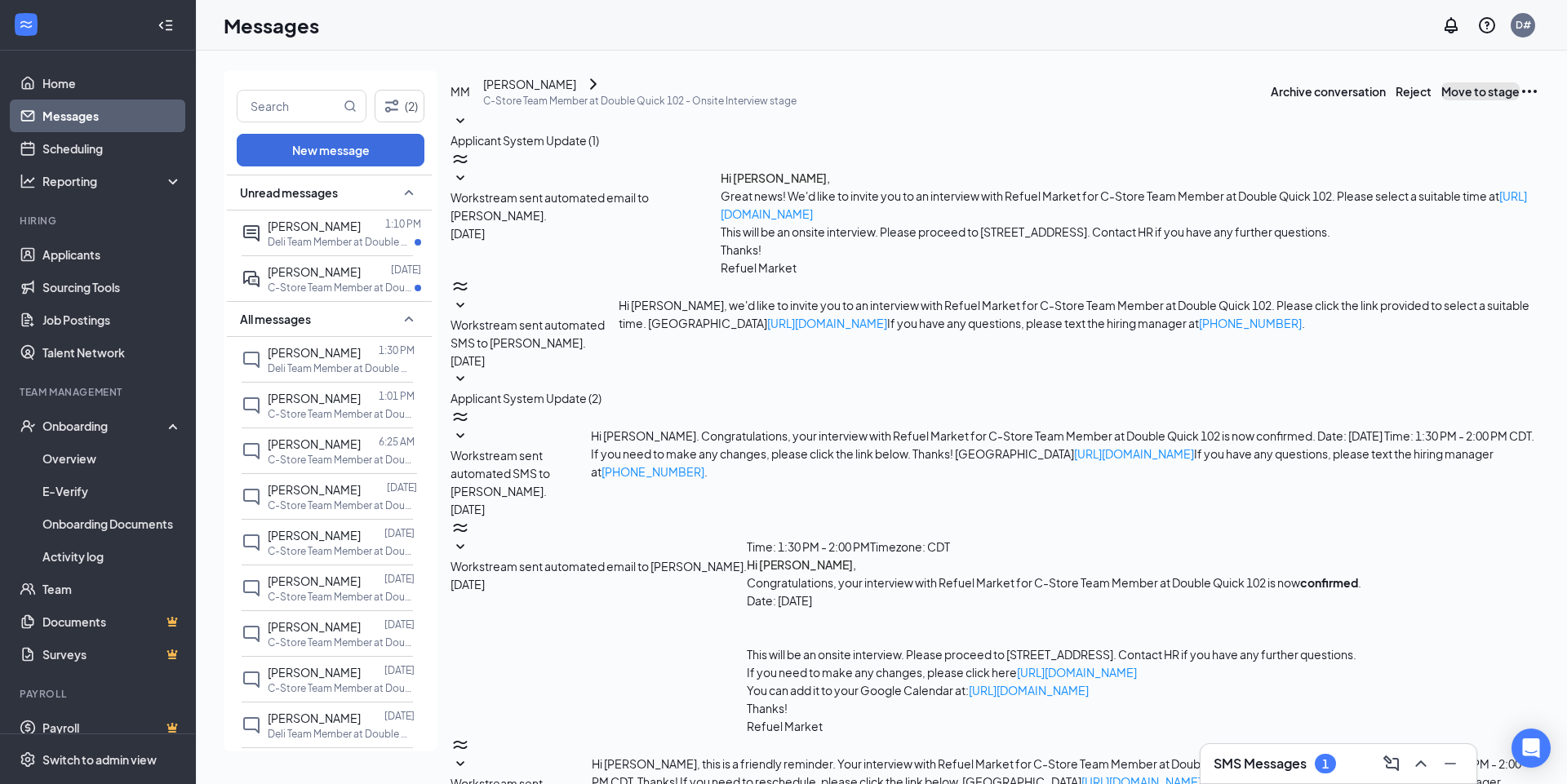
click at [1468, 101] on button "Move to stage" at bounding box center [1479, 91] width 78 height 18
type input "On Hold (next stage)"
click at [83, 428] on div "Onboarding" at bounding box center [104, 426] width 125 height 17
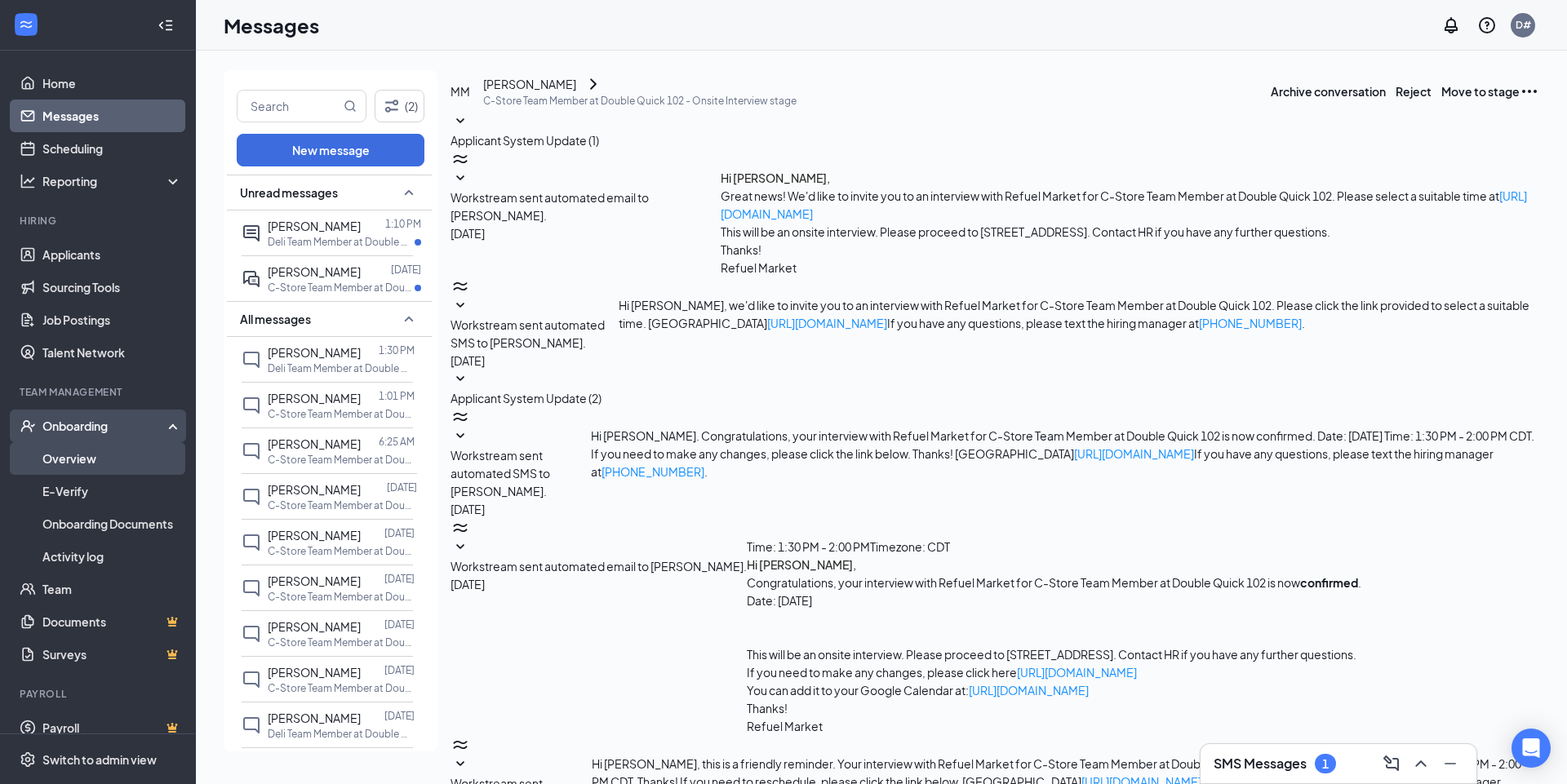
click at [83, 428] on div "Onboarding" at bounding box center [104, 426] width 125 height 17
click at [82, 455] on link "Overview" at bounding box center [111, 458] width 139 height 32
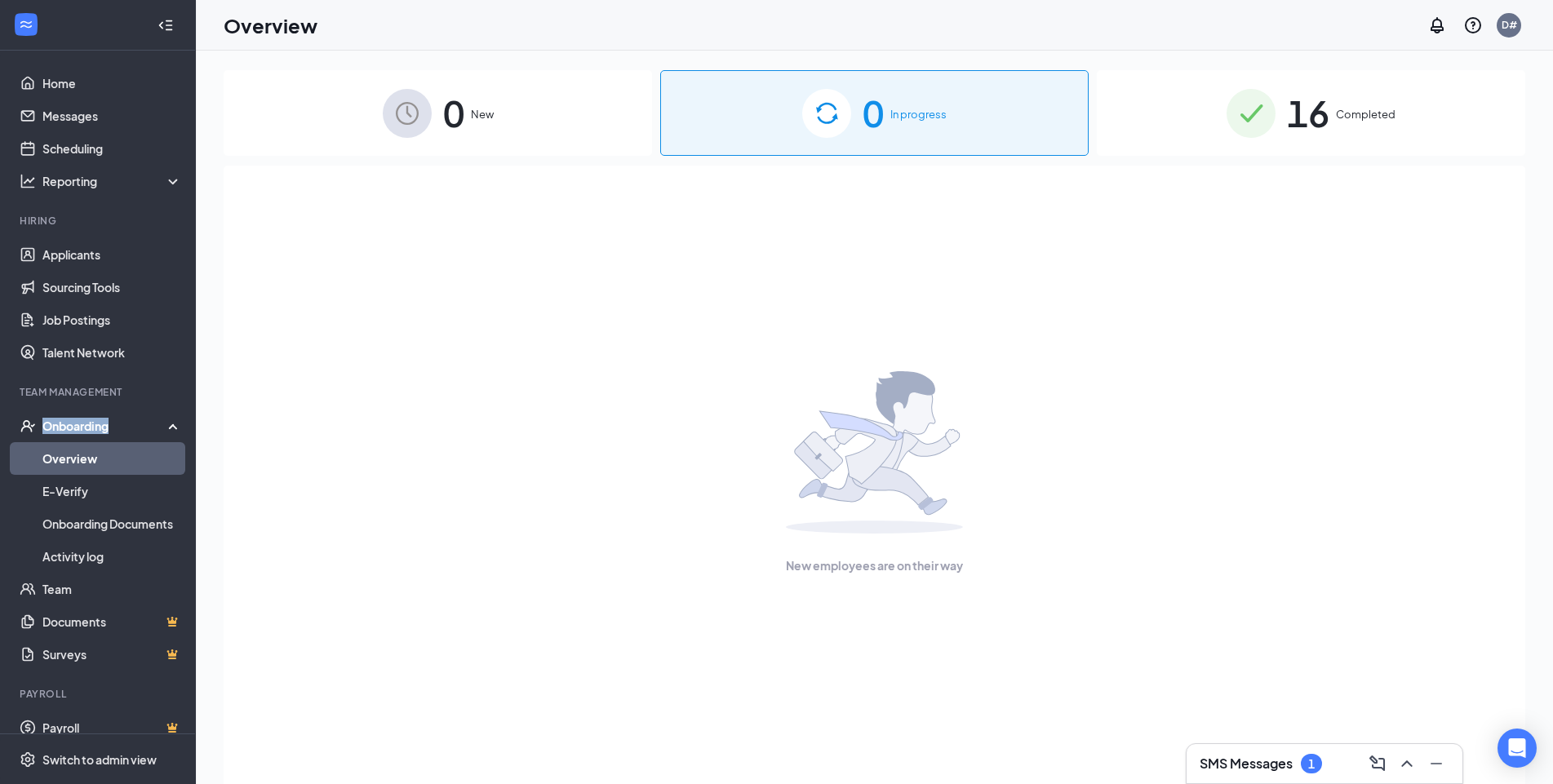
click at [94, 456] on link "Overview" at bounding box center [111, 458] width 139 height 32
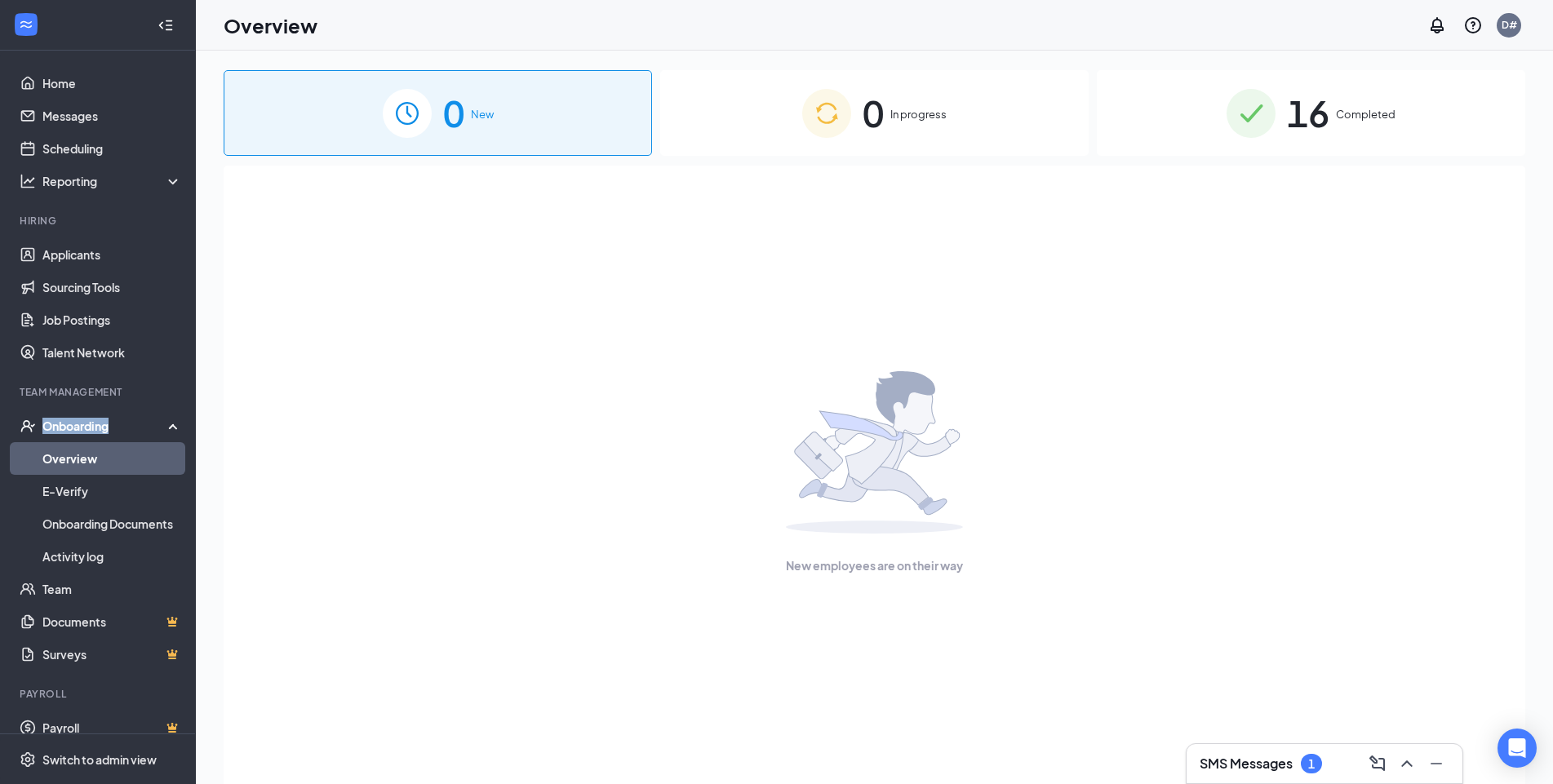
click at [86, 431] on div "Onboarding" at bounding box center [104, 426] width 125 height 17
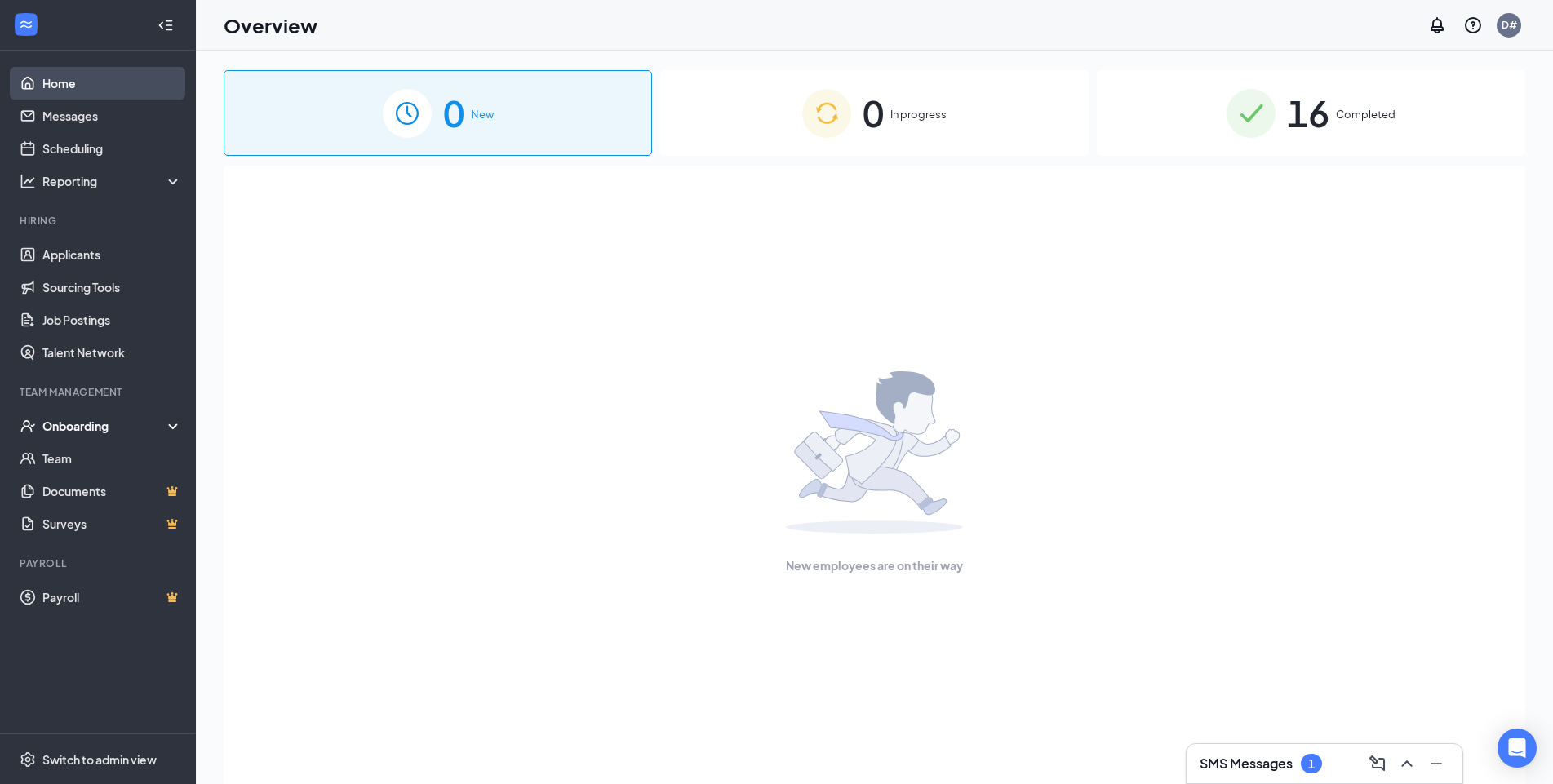
click at [71, 84] on link "Home" at bounding box center [111, 82] width 139 height 32
